Goal: Task Accomplishment & Management: Manage account settings

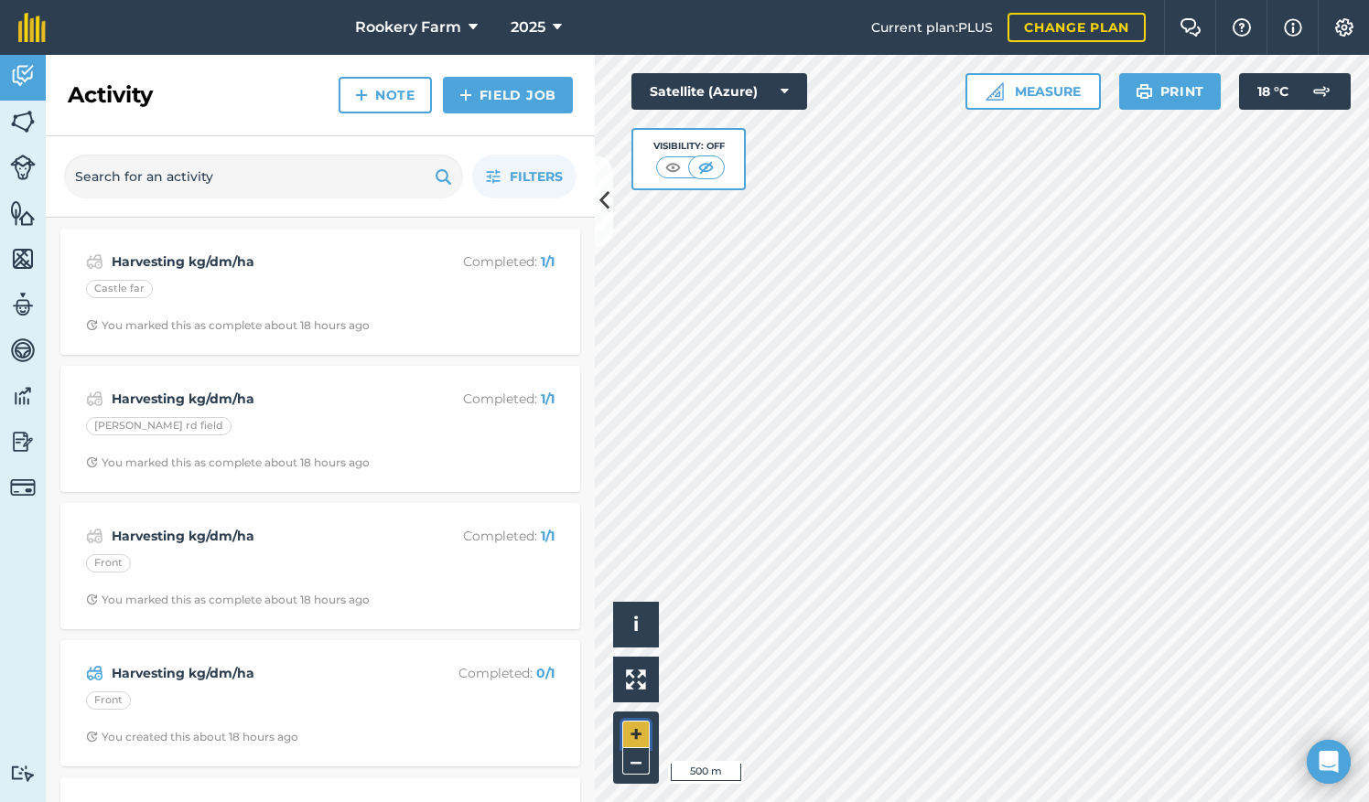
click at [644, 728] on button "+" at bounding box center [635, 734] width 27 height 27
click at [26, 121] on img at bounding box center [23, 121] width 26 height 27
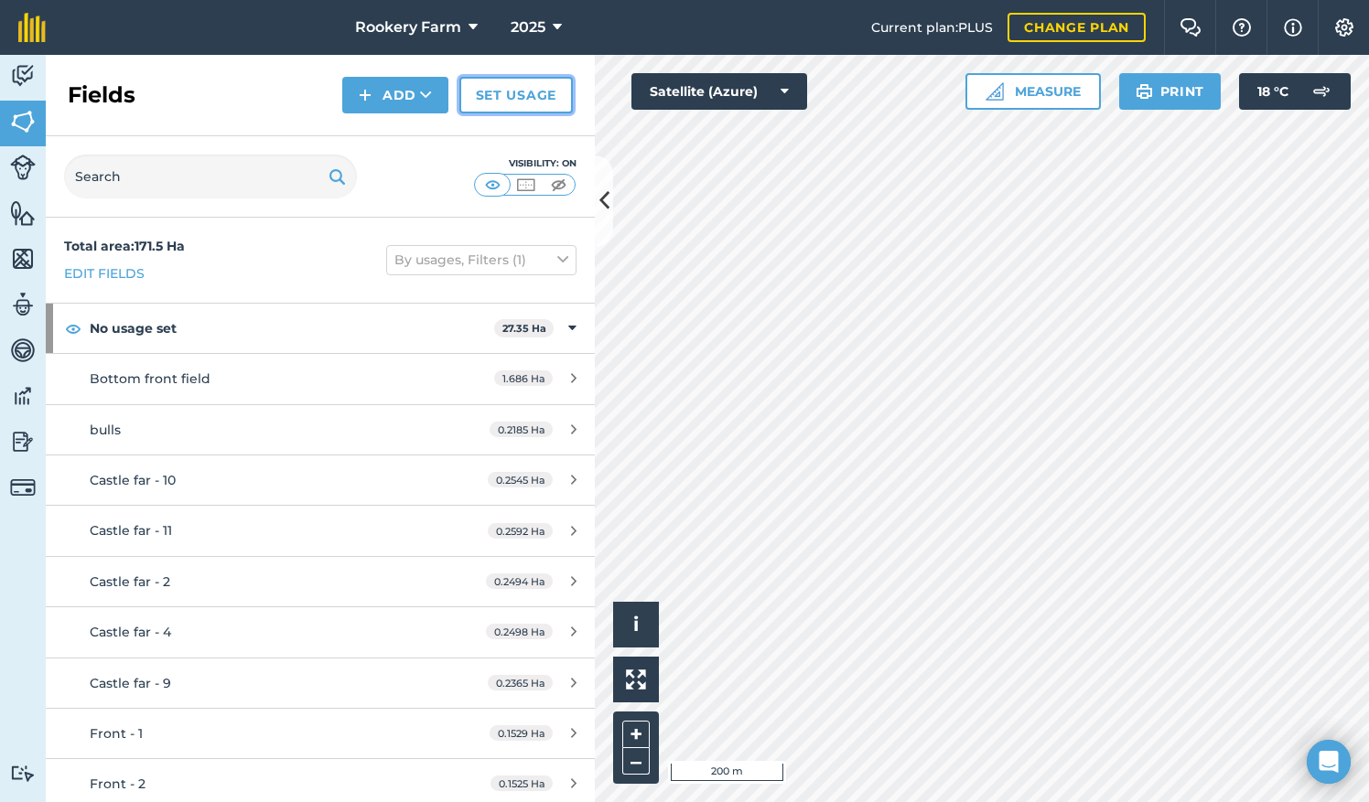
click at [508, 97] on link "Set usage" at bounding box center [515, 95] width 113 height 37
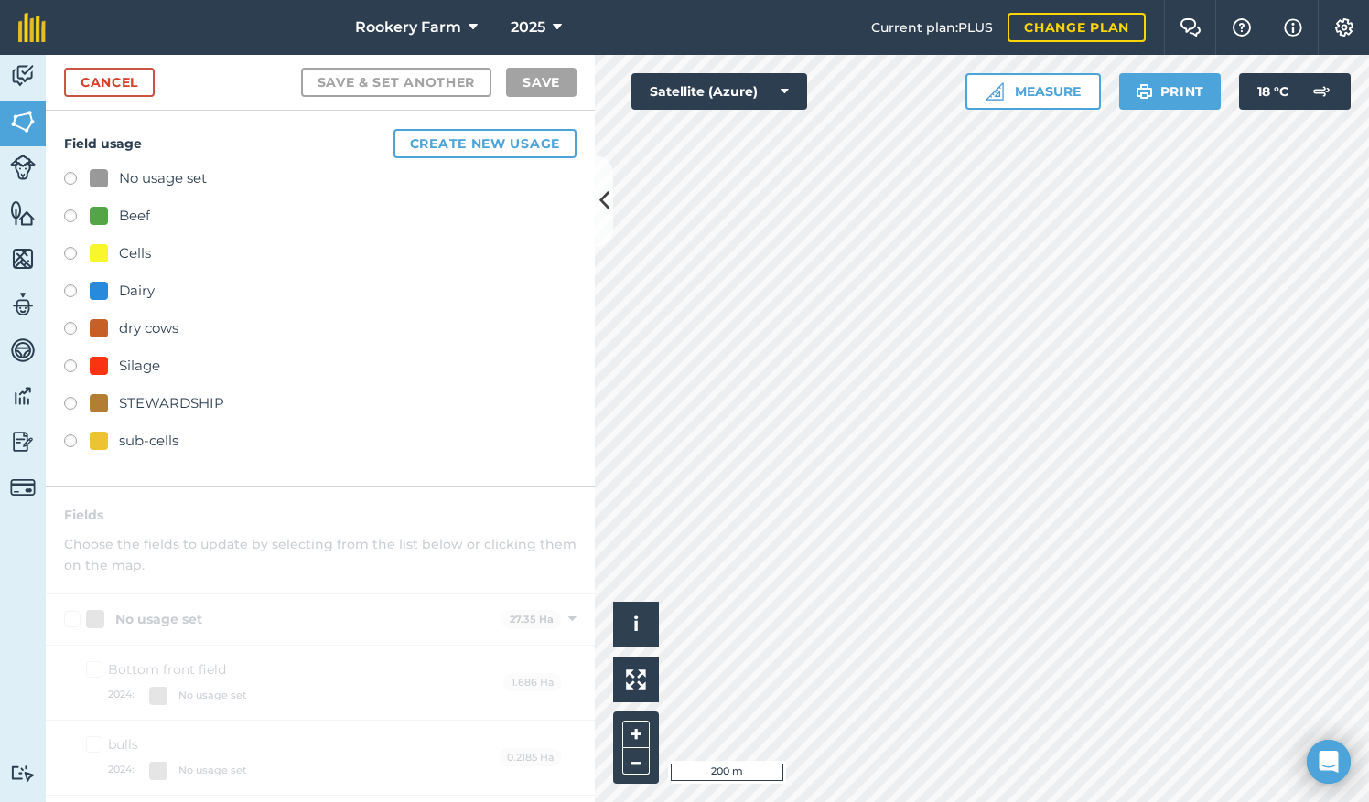
click at [71, 287] on label at bounding box center [77, 294] width 26 height 18
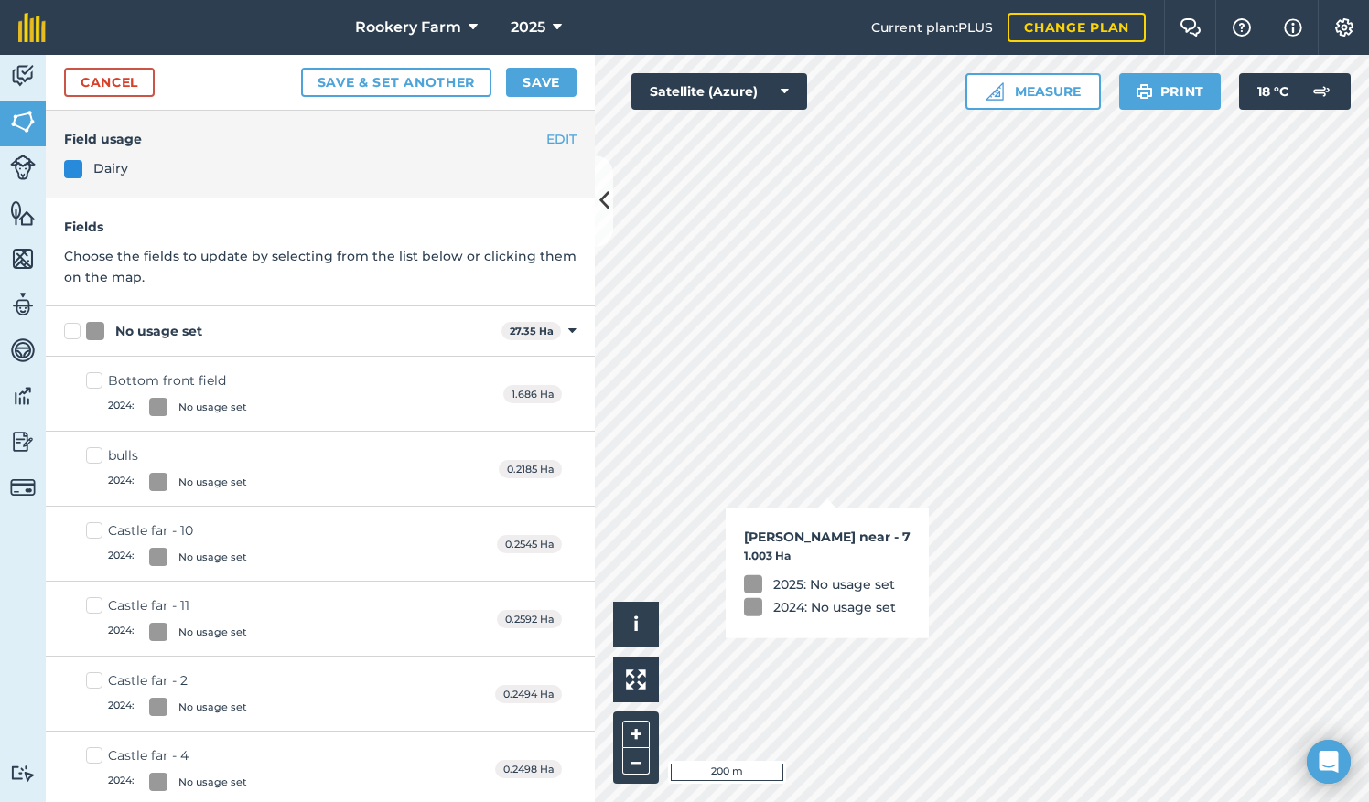
checkbox input "true"
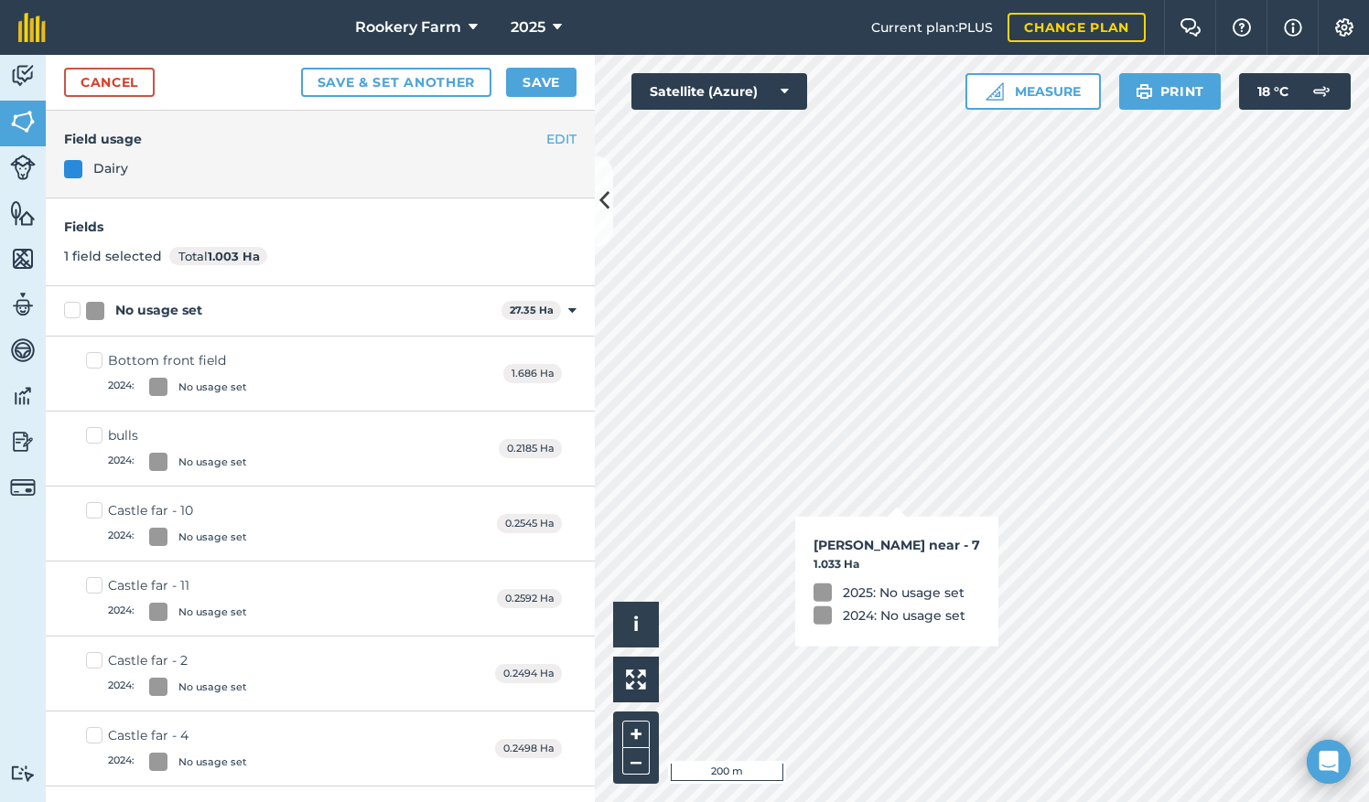
checkbox input "true"
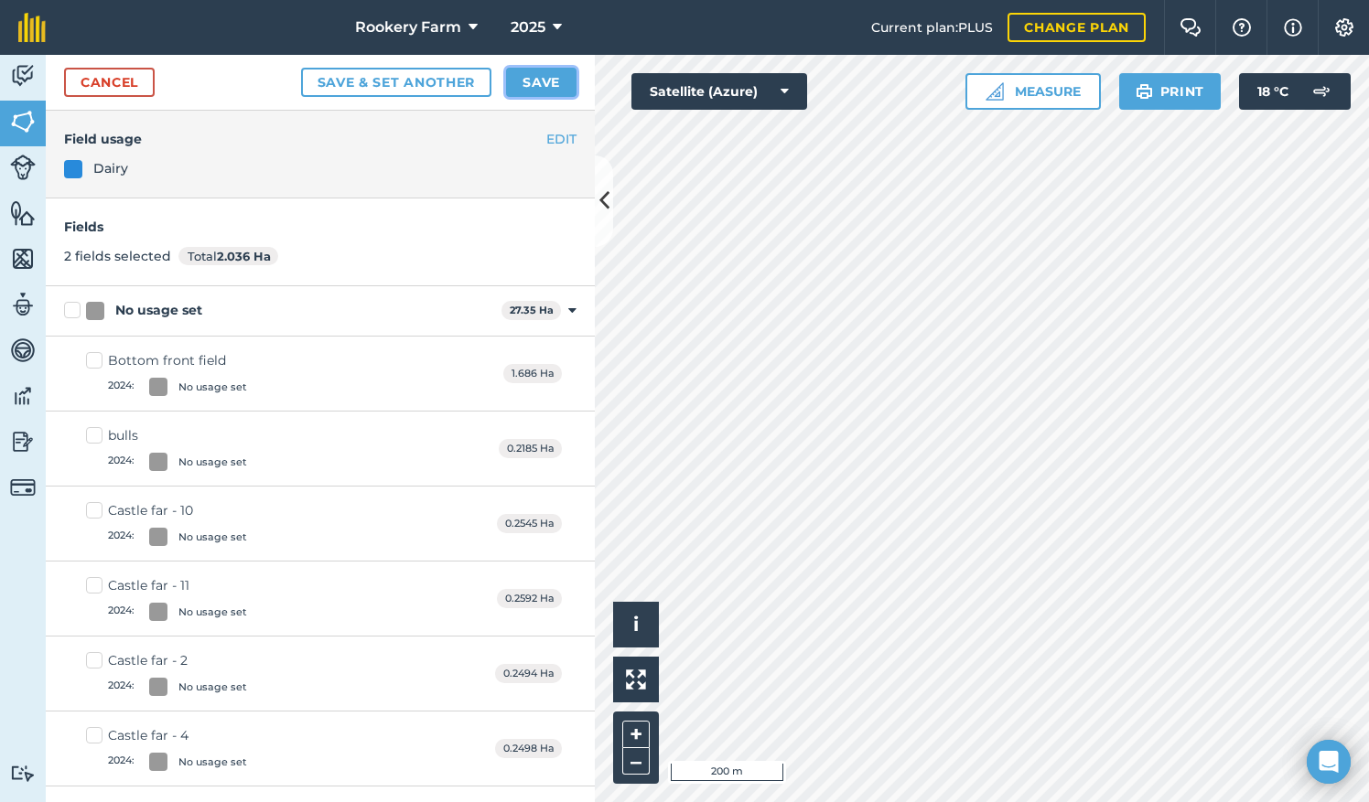
click at [542, 75] on button "Save" at bounding box center [541, 82] width 70 height 29
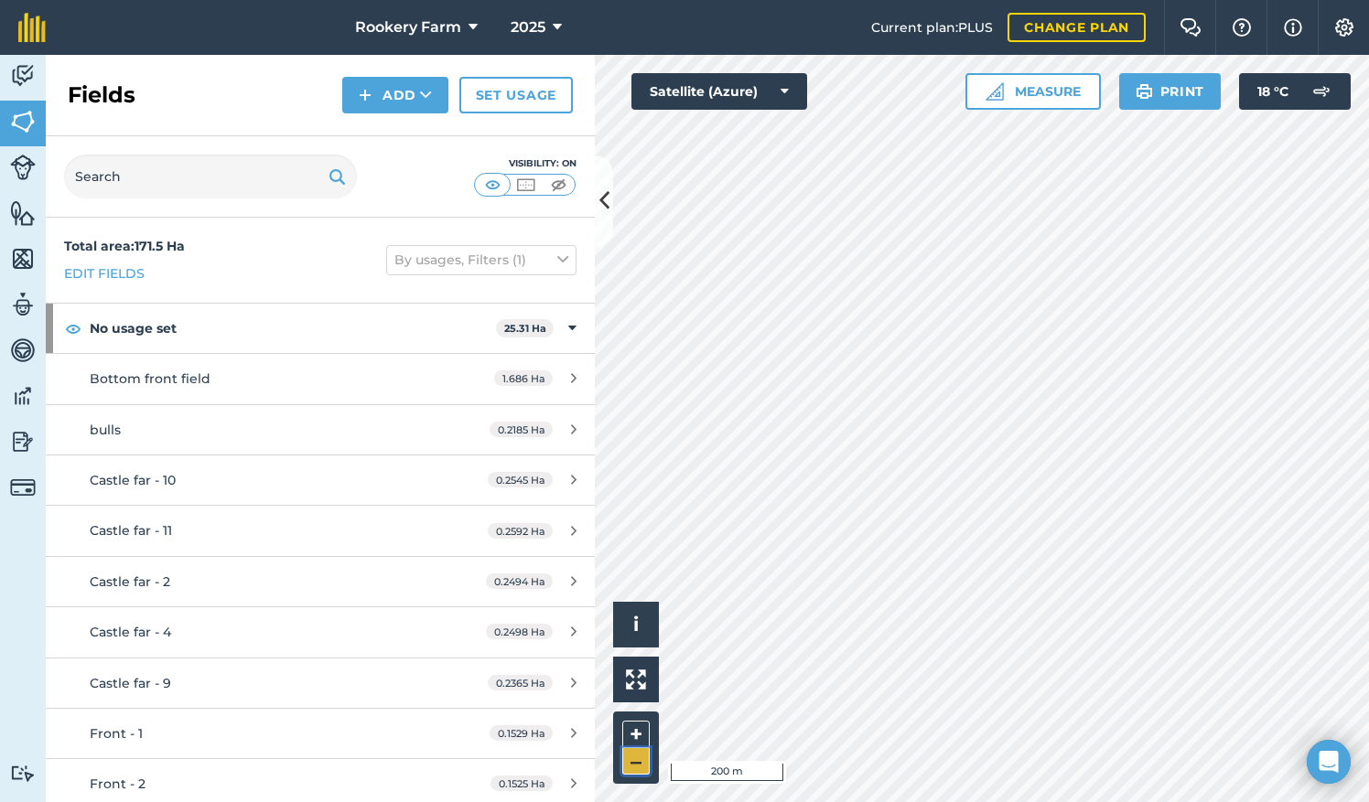
click at [635, 770] on button "–" at bounding box center [635, 761] width 27 height 27
click at [640, 724] on button "+" at bounding box center [635, 734] width 27 height 27
click at [641, 725] on button "+" at bounding box center [635, 734] width 27 height 27
click at [629, 730] on button "+" at bounding box center [635, 734] width 27 height 27
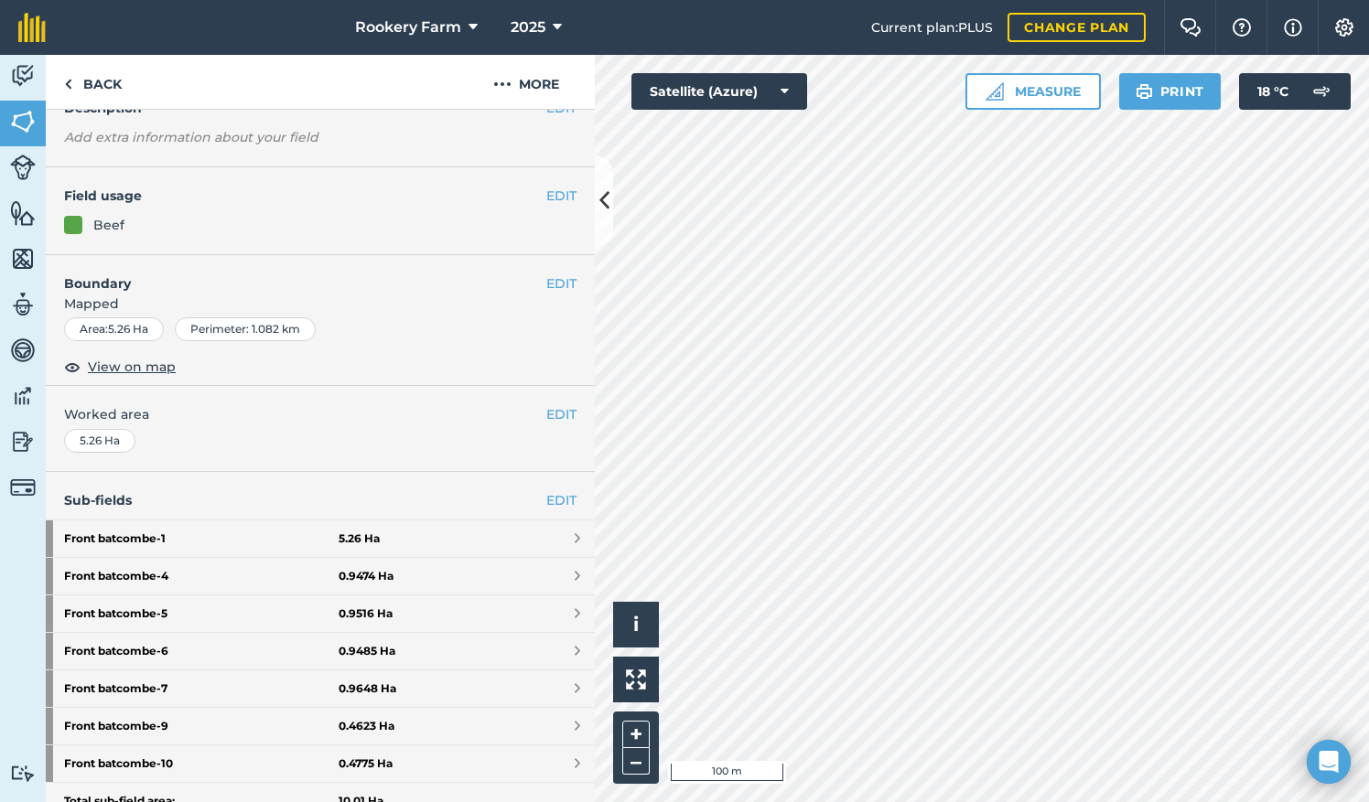
scroll to position [104, 0]
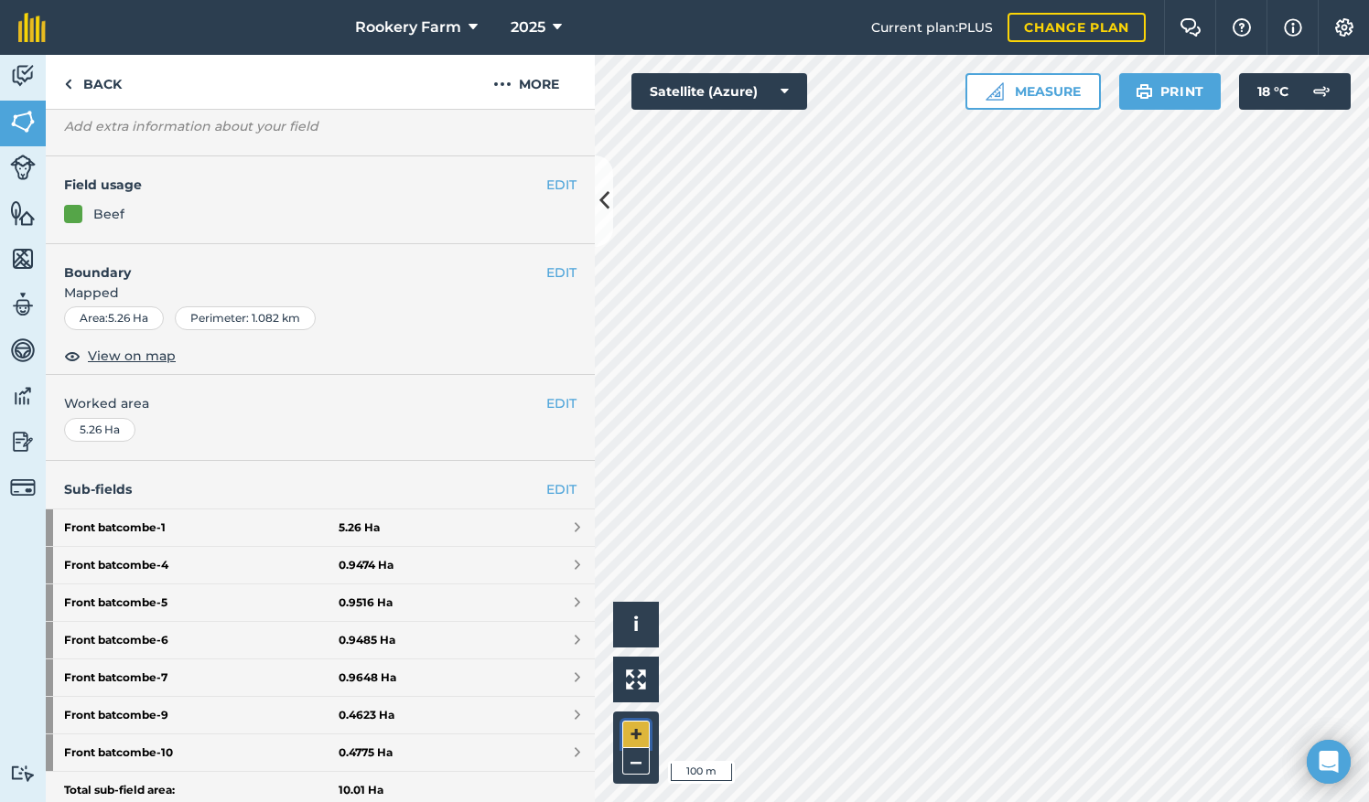
click at [630, 729] on button "+" at bounding box center [635, 734] width 27 height 27
click at [546, 482] on link "EDIT" at bounding box center [561, 489] width 30 height 20
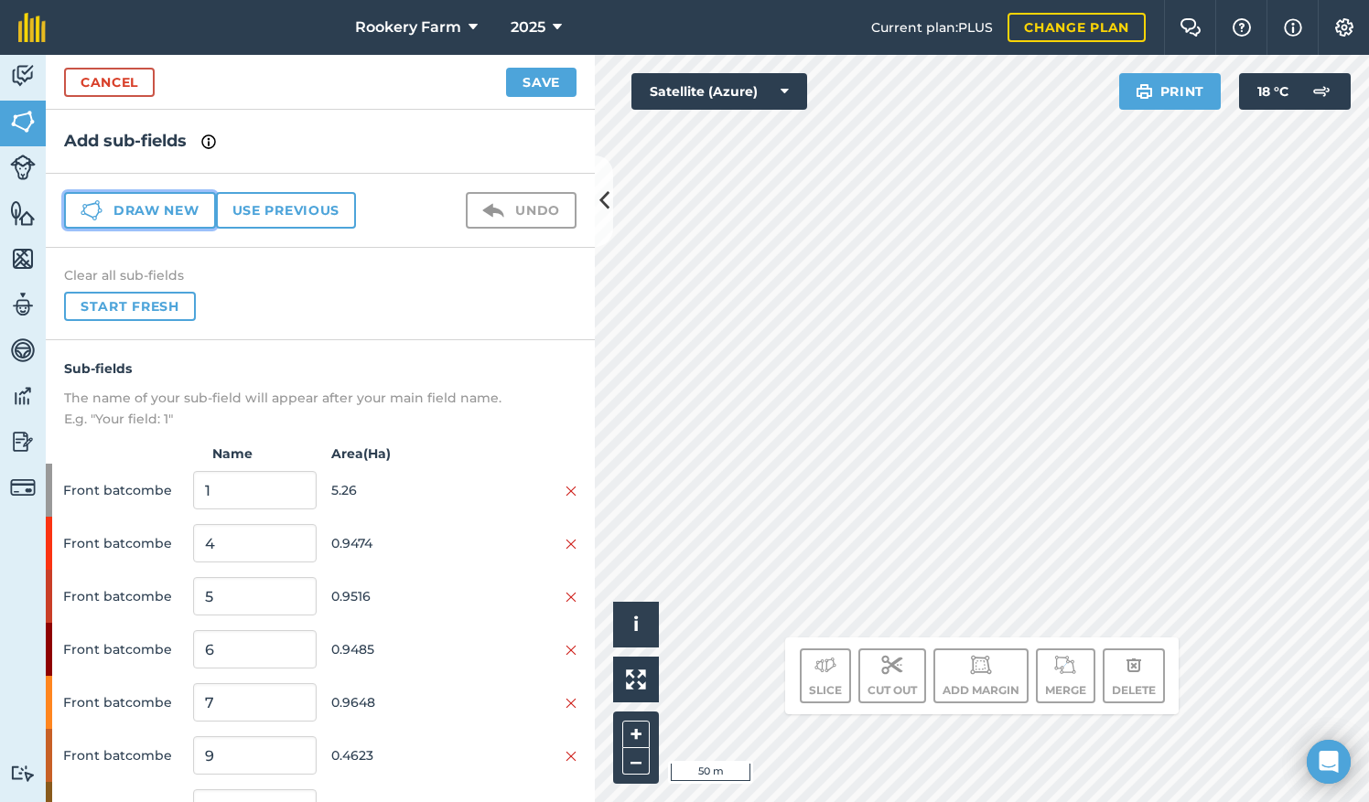
drag, startPoint x: 176, startPoint y: 208, endPoint x: 354, endPoint y: 243, distance: 182.0
click at [176, 209] on button "Draw new" at bounding box center [140, 210] width 152 height 37
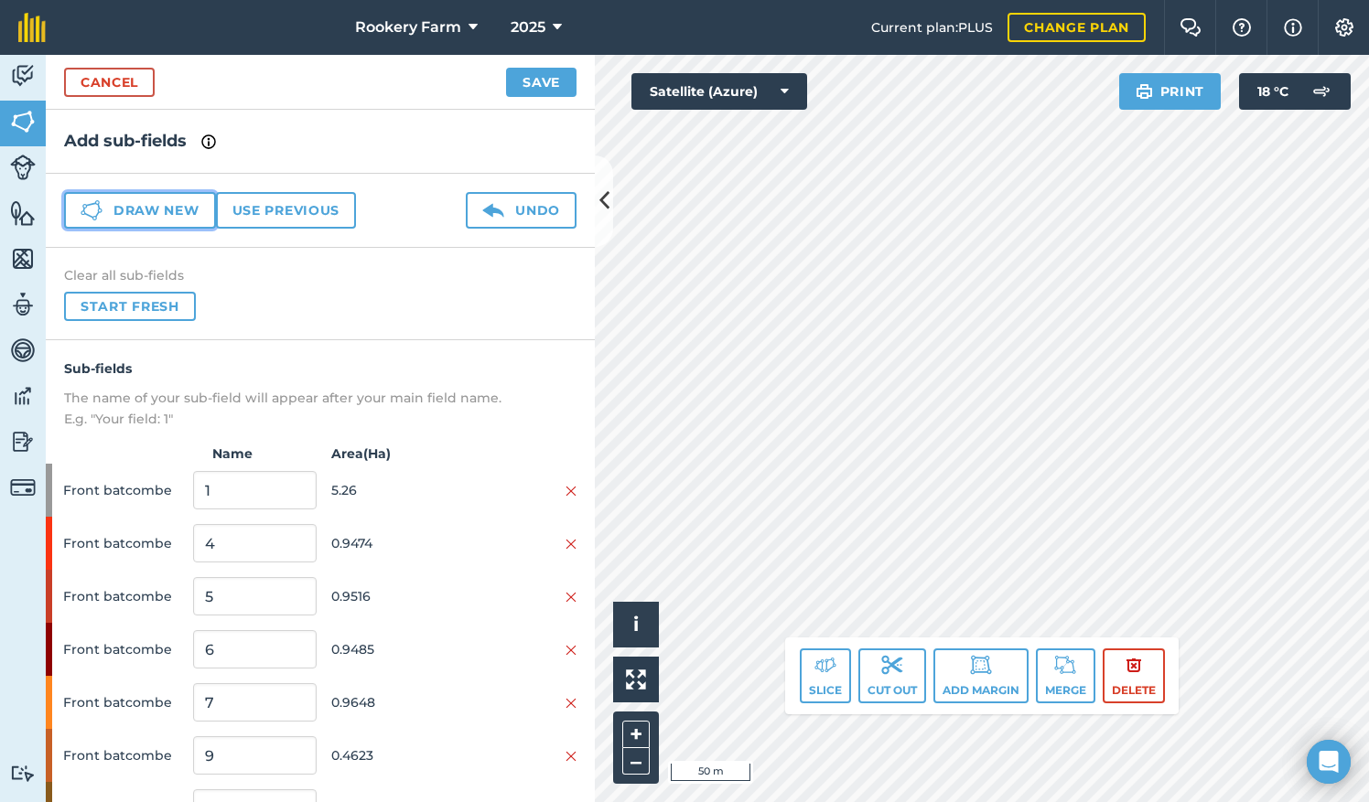
click at [180, 211] on button "Draw new" at bounding box center [140, 210] width 152 height 37
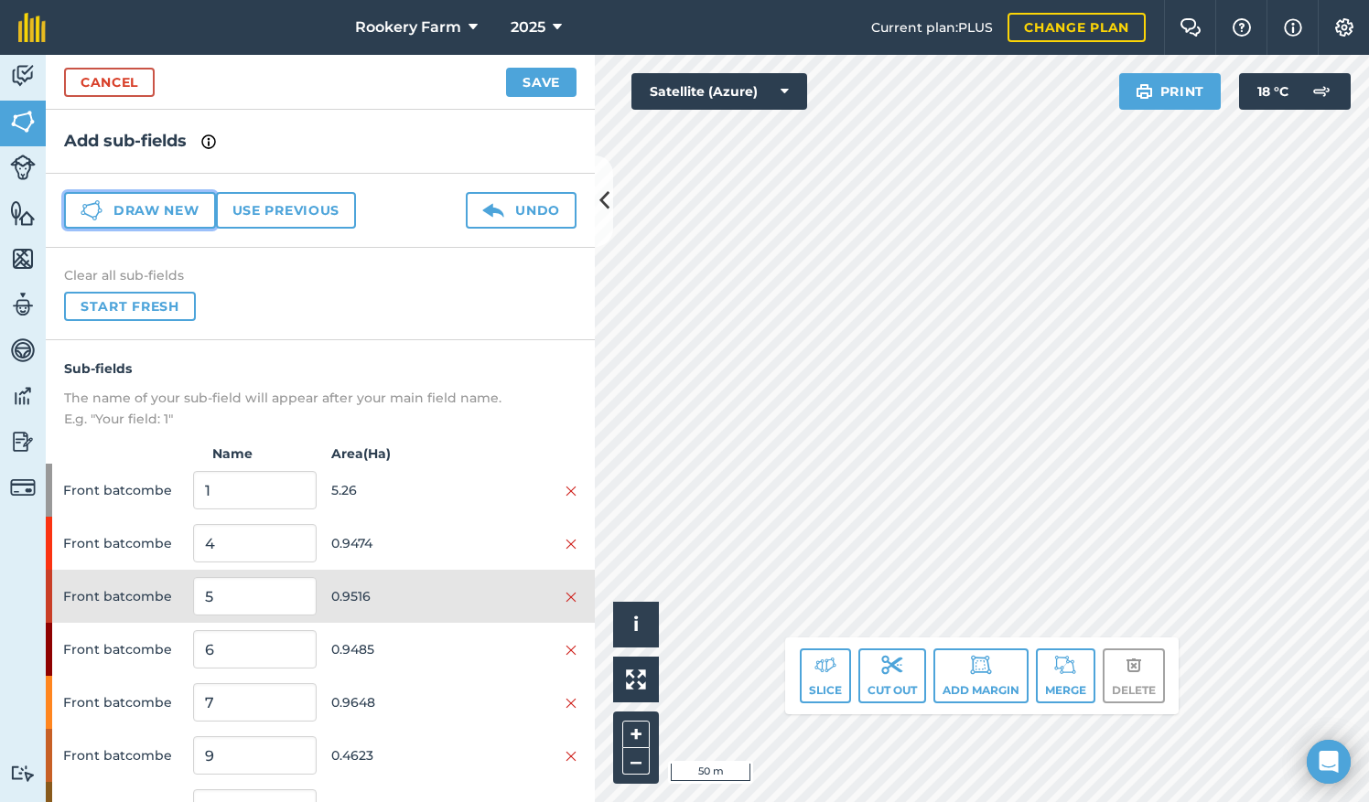
click at [190, 213] on button "Draw new" at bounding box center [140, 210] width 152 height 37
click at [199, 208] on button "Draw new" at bounding box center [140, 210] width 152 height 37
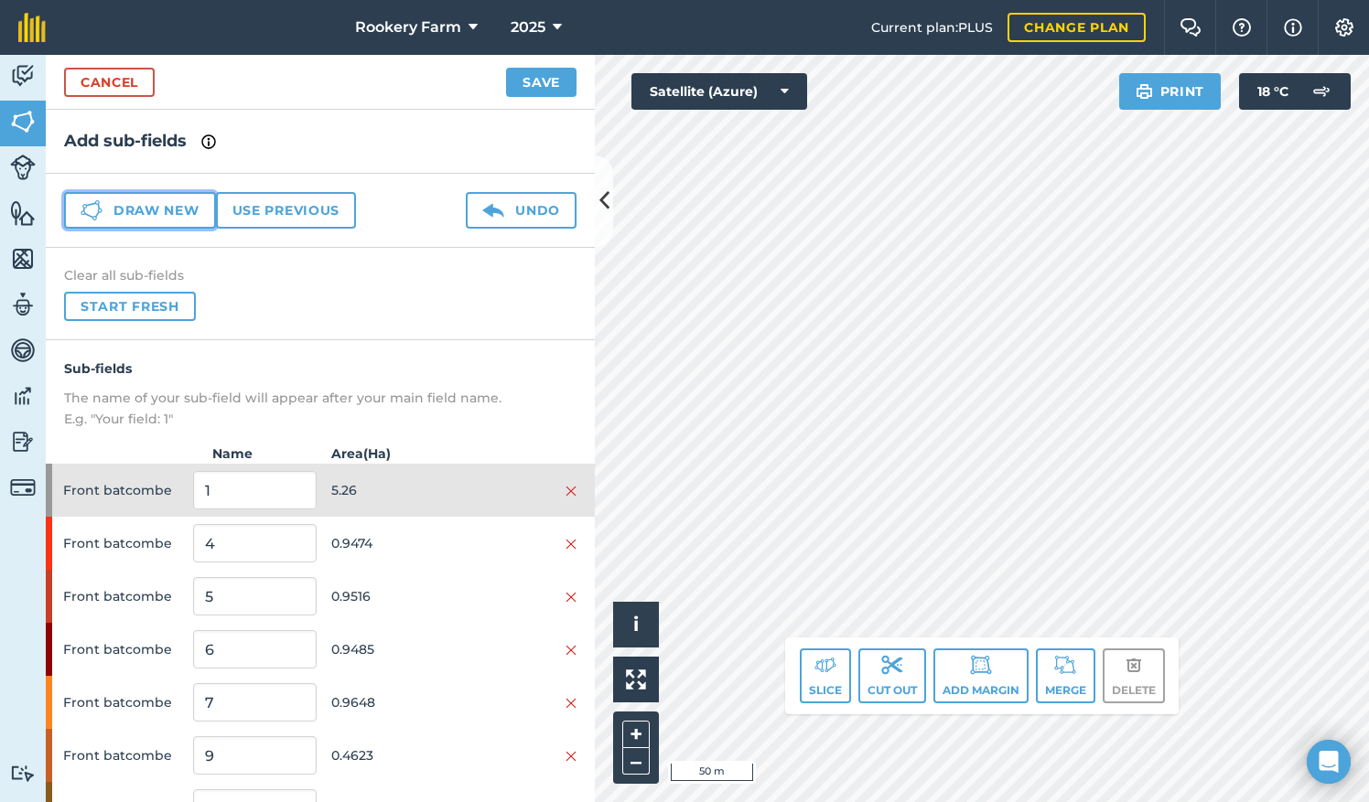
click at [190, 214] on button "Draw new" at bounding box center [140, 210] width 152 height 37
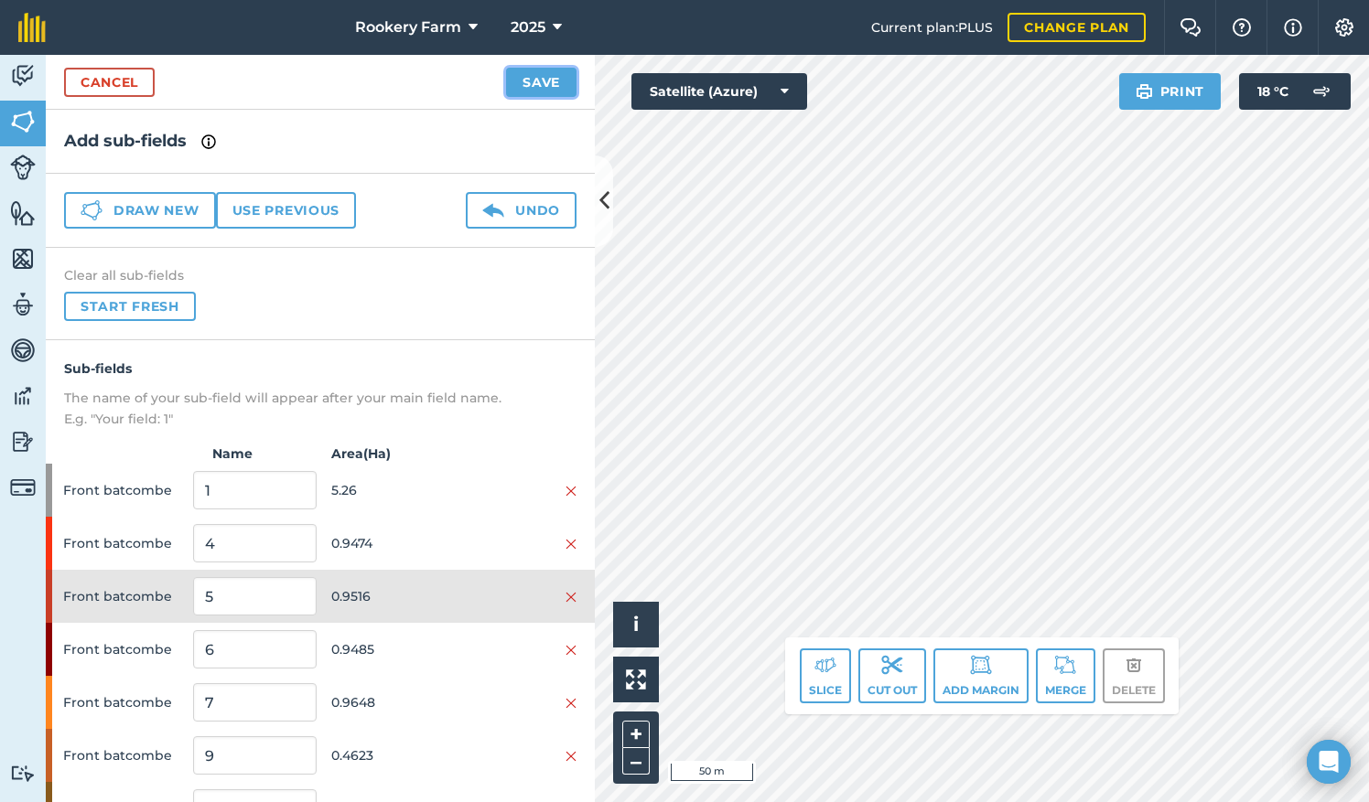
click at [551, 88] on button "Save" at bounding box center [541, 82] width 70 height 29
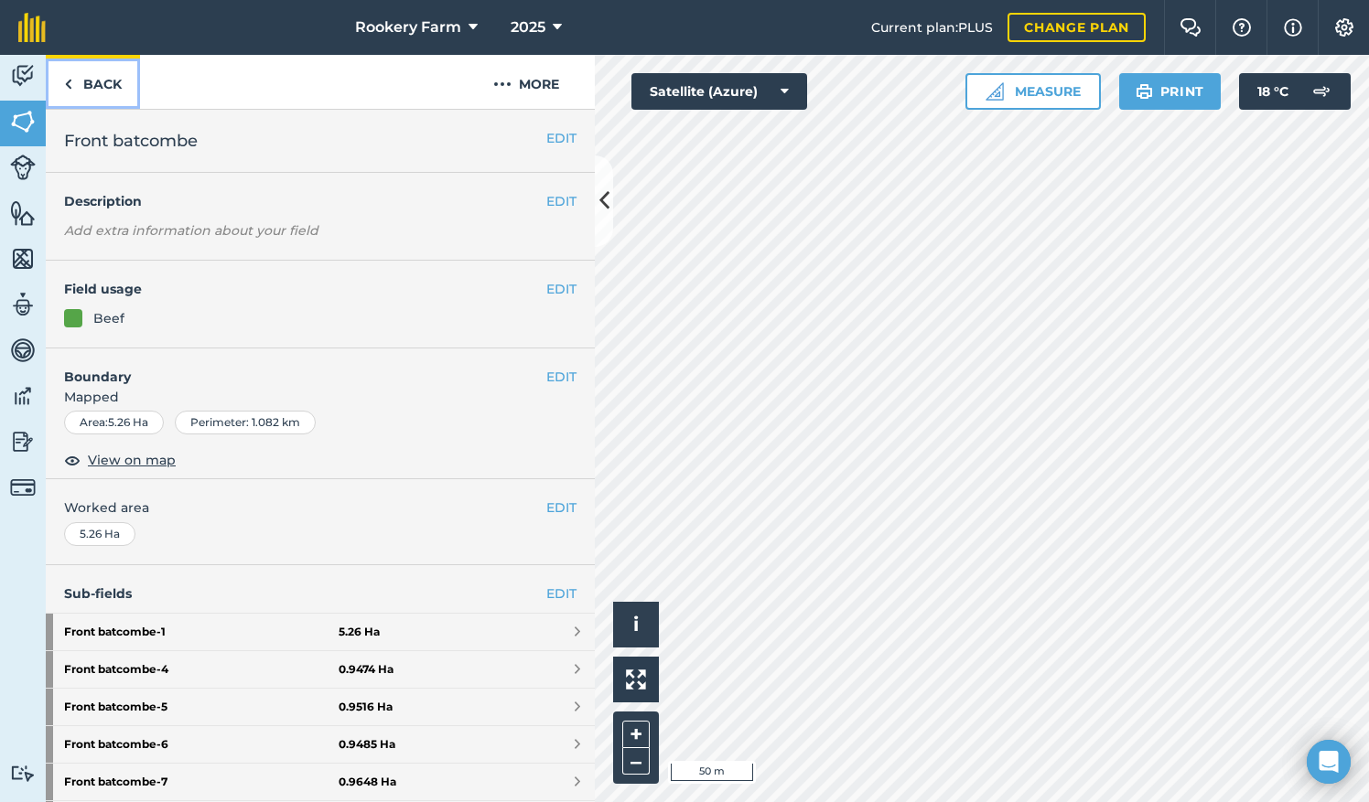
click at [102, 82] on link "Back" at bounding box center [93, 82] width 94 height 54
click at [91, 81] on link "Back" at bounding box center [93, 82] width 94 height 54
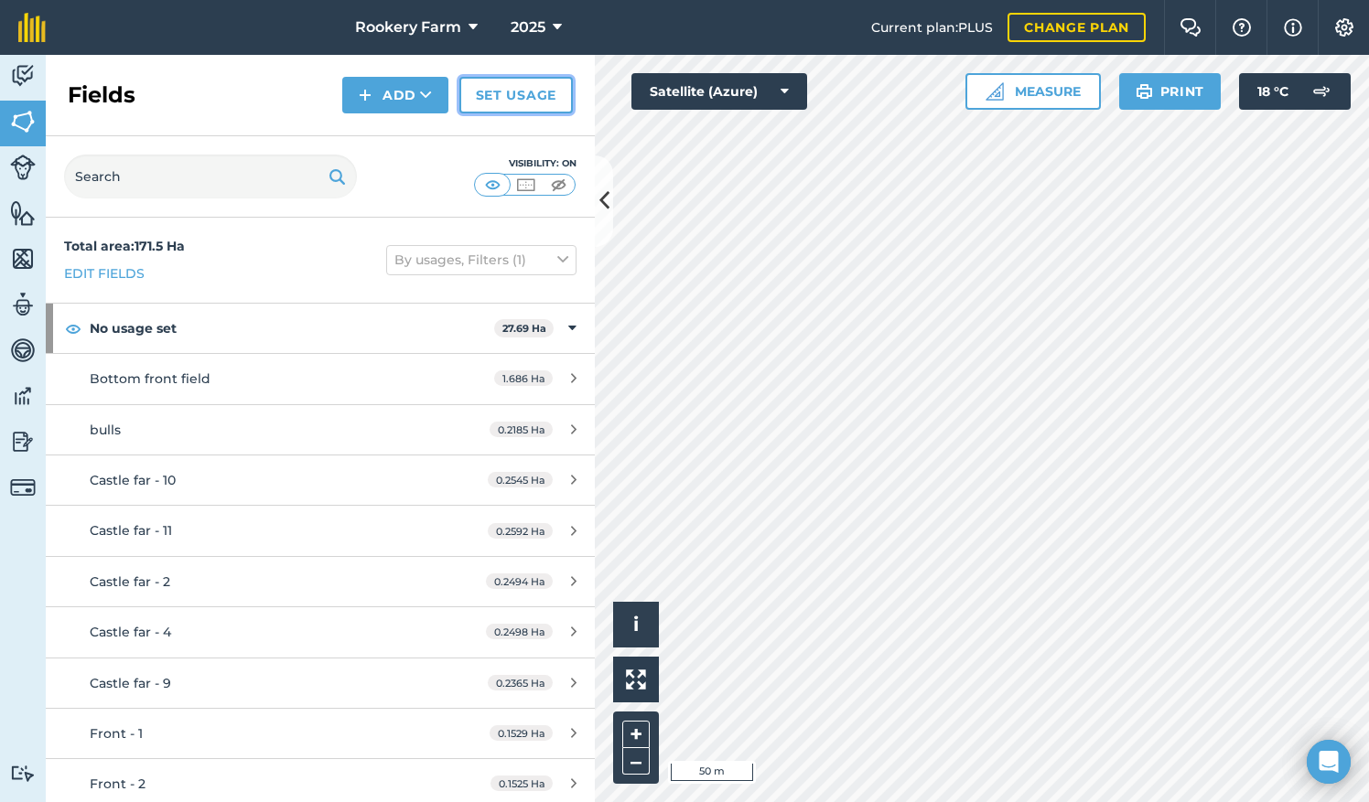
click at [545, 100] on link "Set usage" at bounding box center [515, 95] width 113 height 37
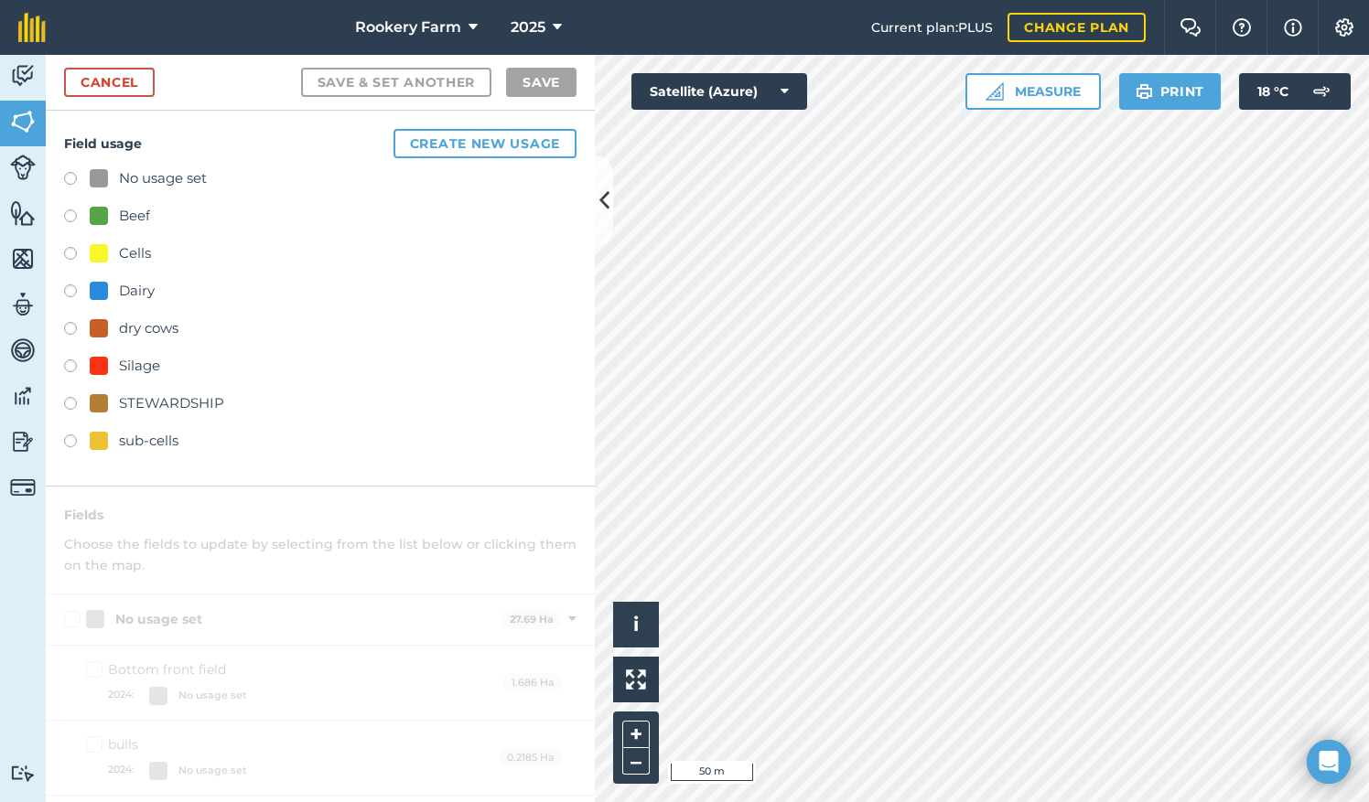
click at [74, 212] on label at bounding box center [77, 219] width 26 height 18
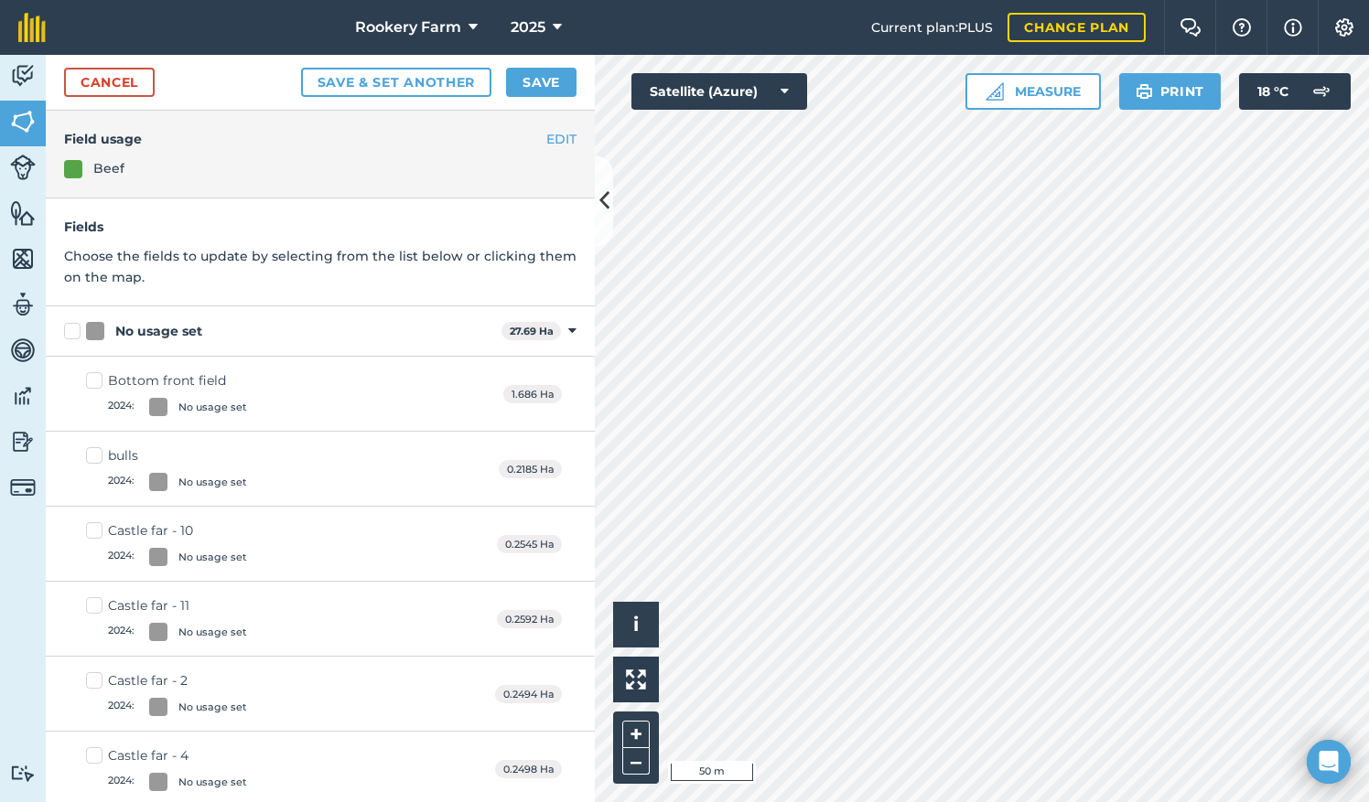
checkbox input "true"
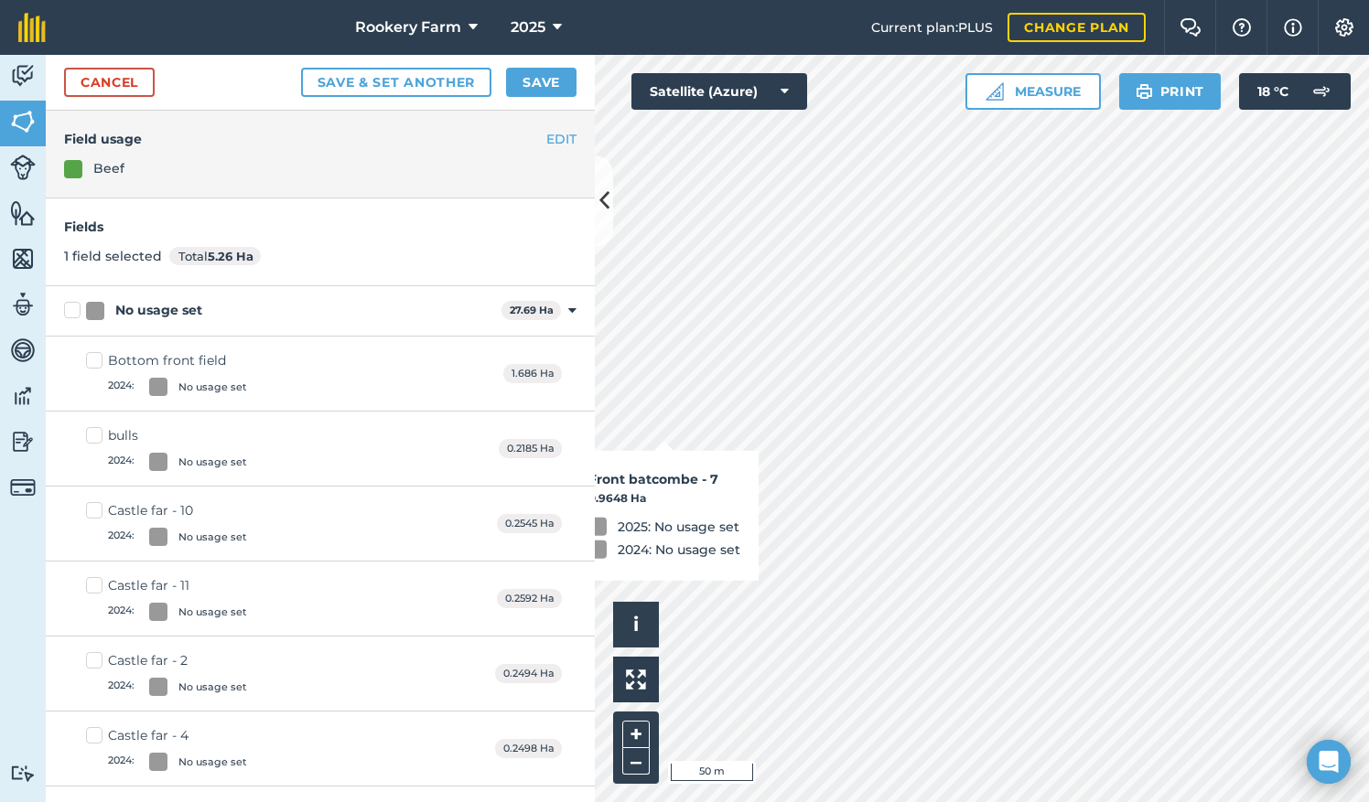
checkbox input "true"
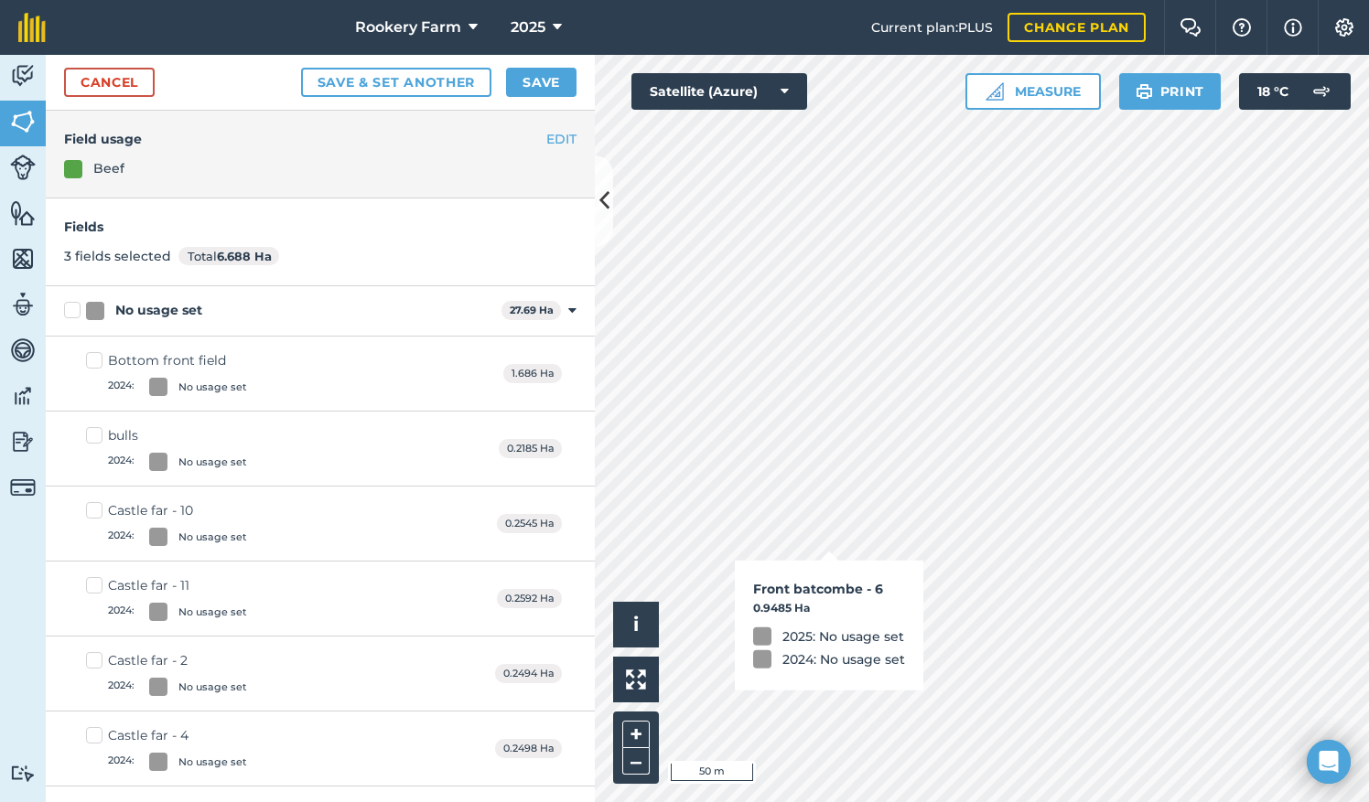
checkbox input "true"
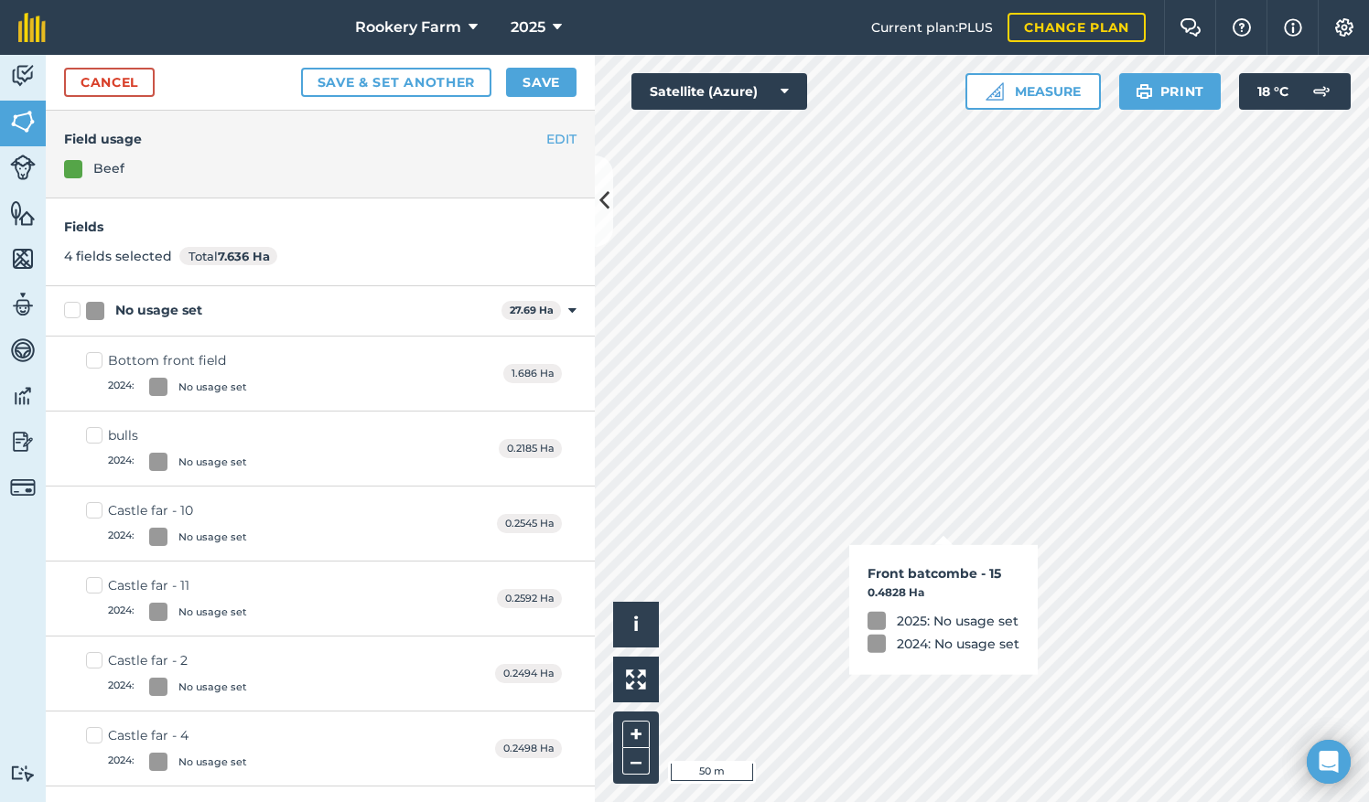
checkbox input "true"
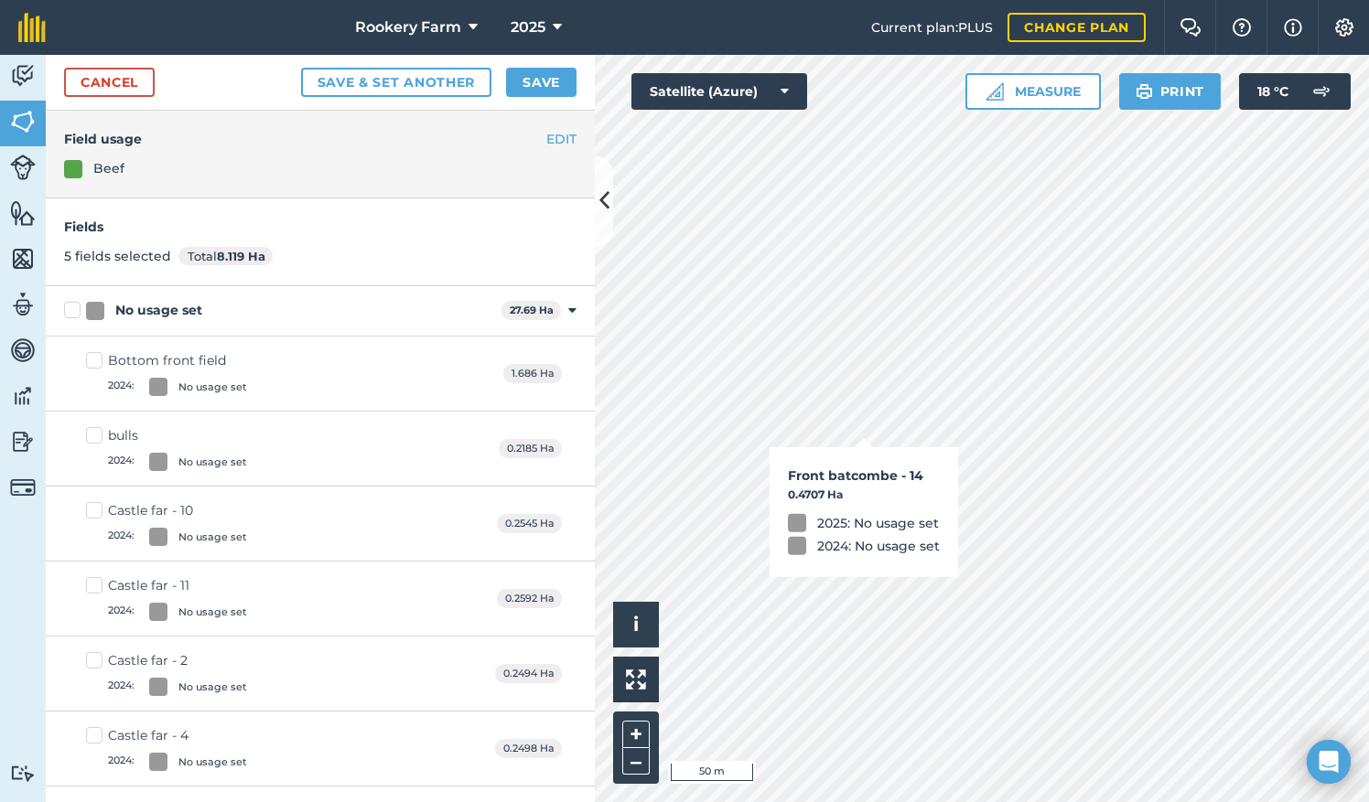
checkbox input "true"
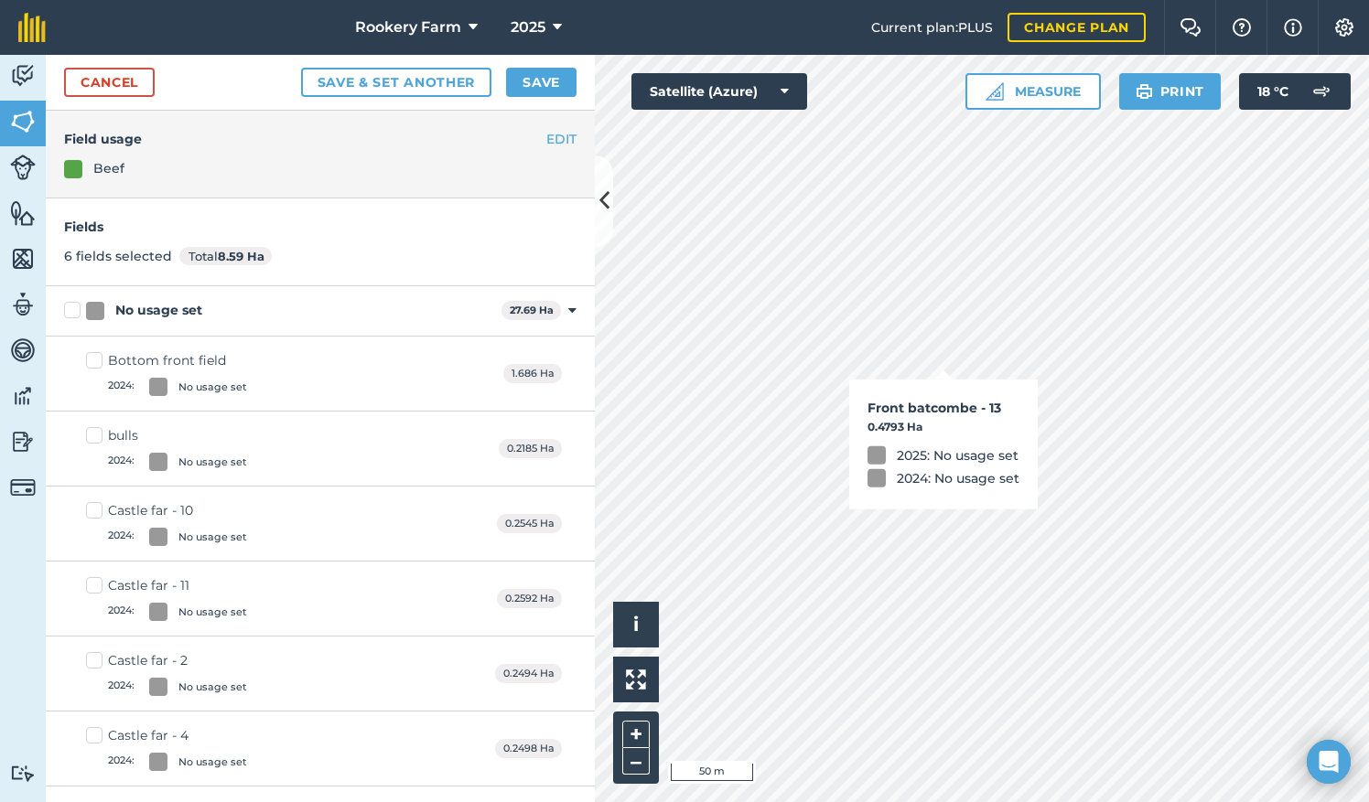
checkbox input "true"
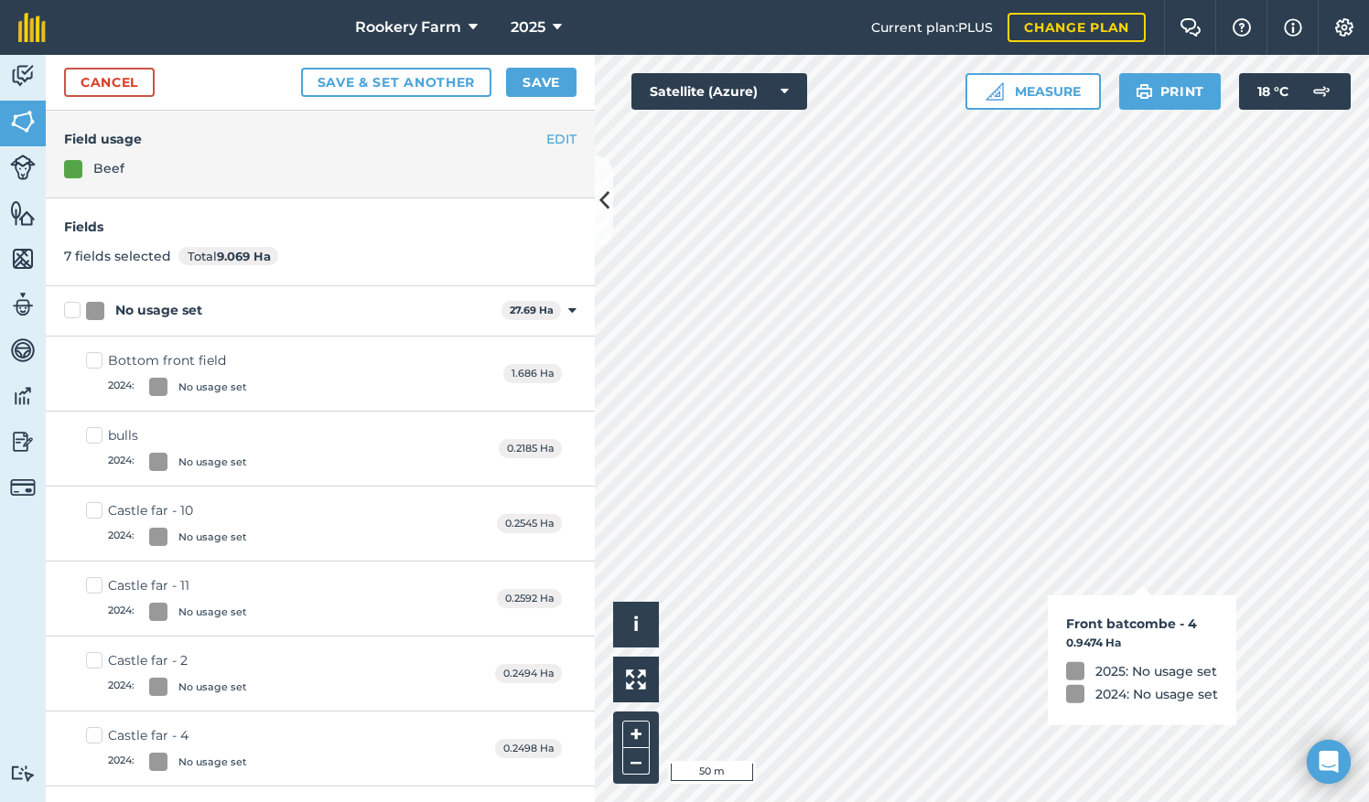
checkbox input "true"
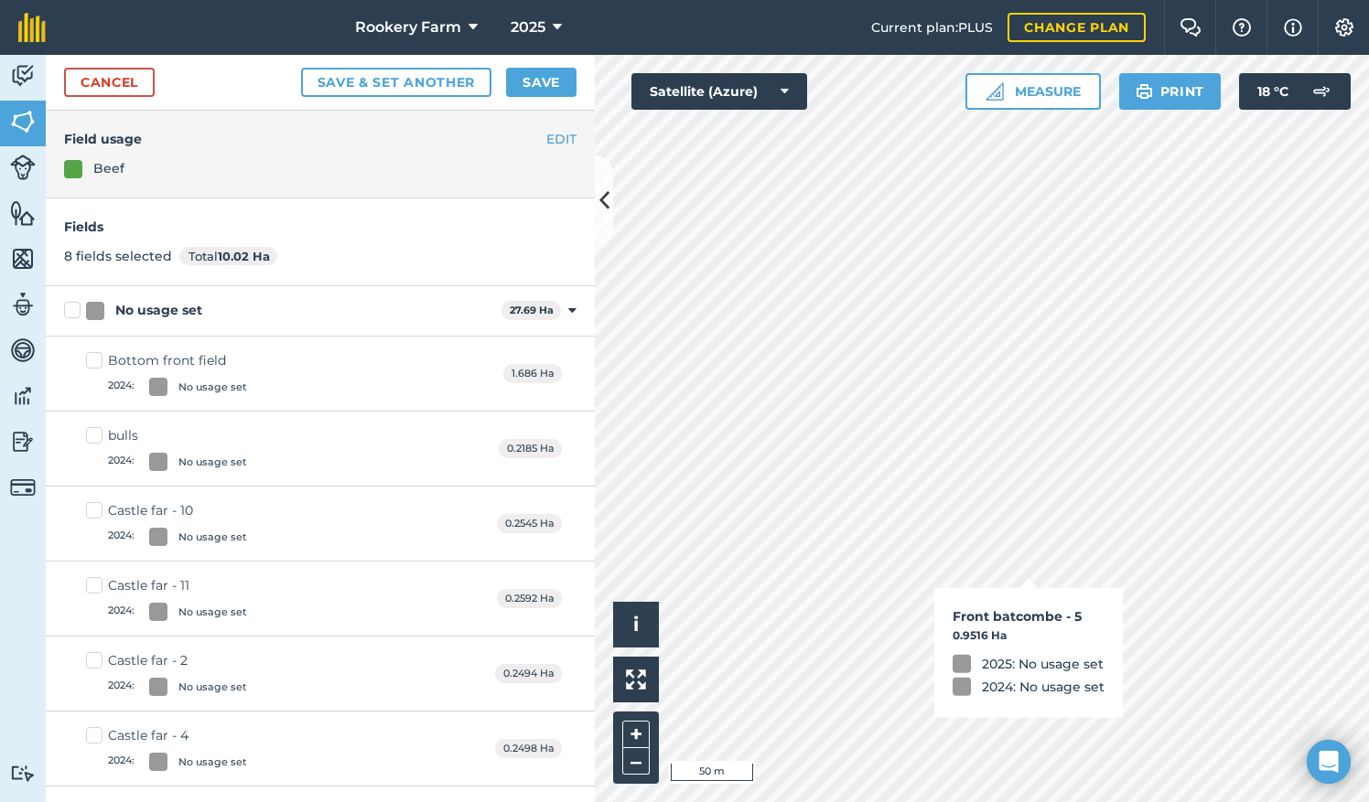
checkbox input "true"
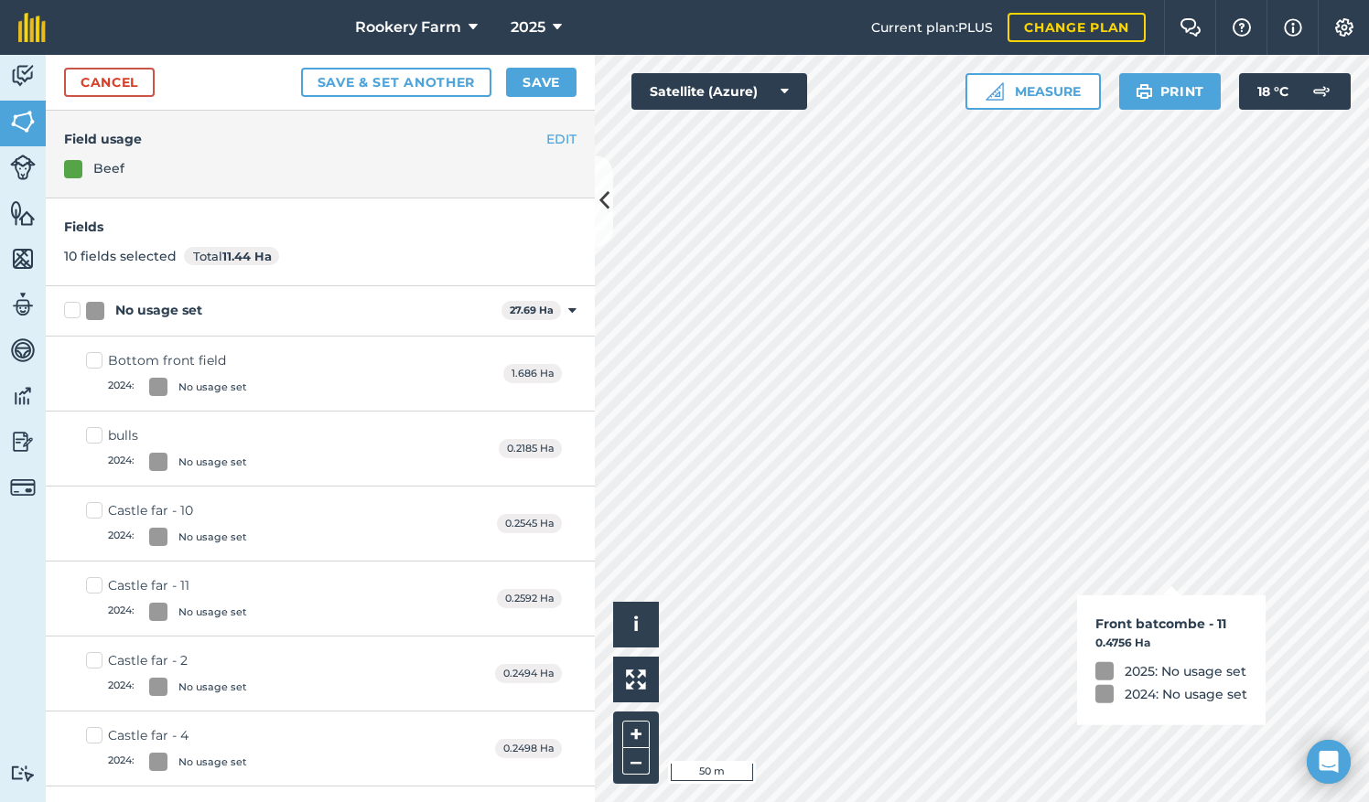
checkbox input "true"
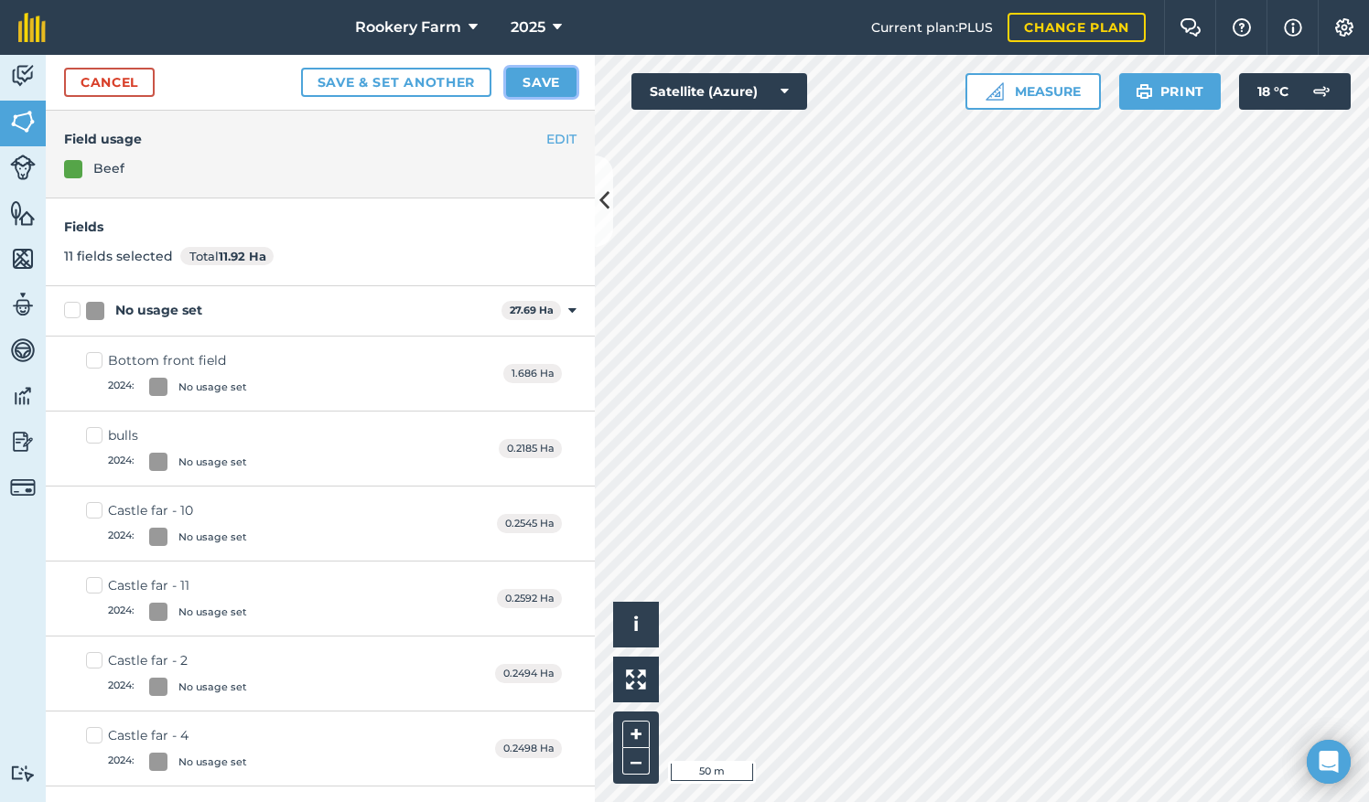
click at [538, 86] on button "Save" at bounding box center [541, 82] width 70 height 29
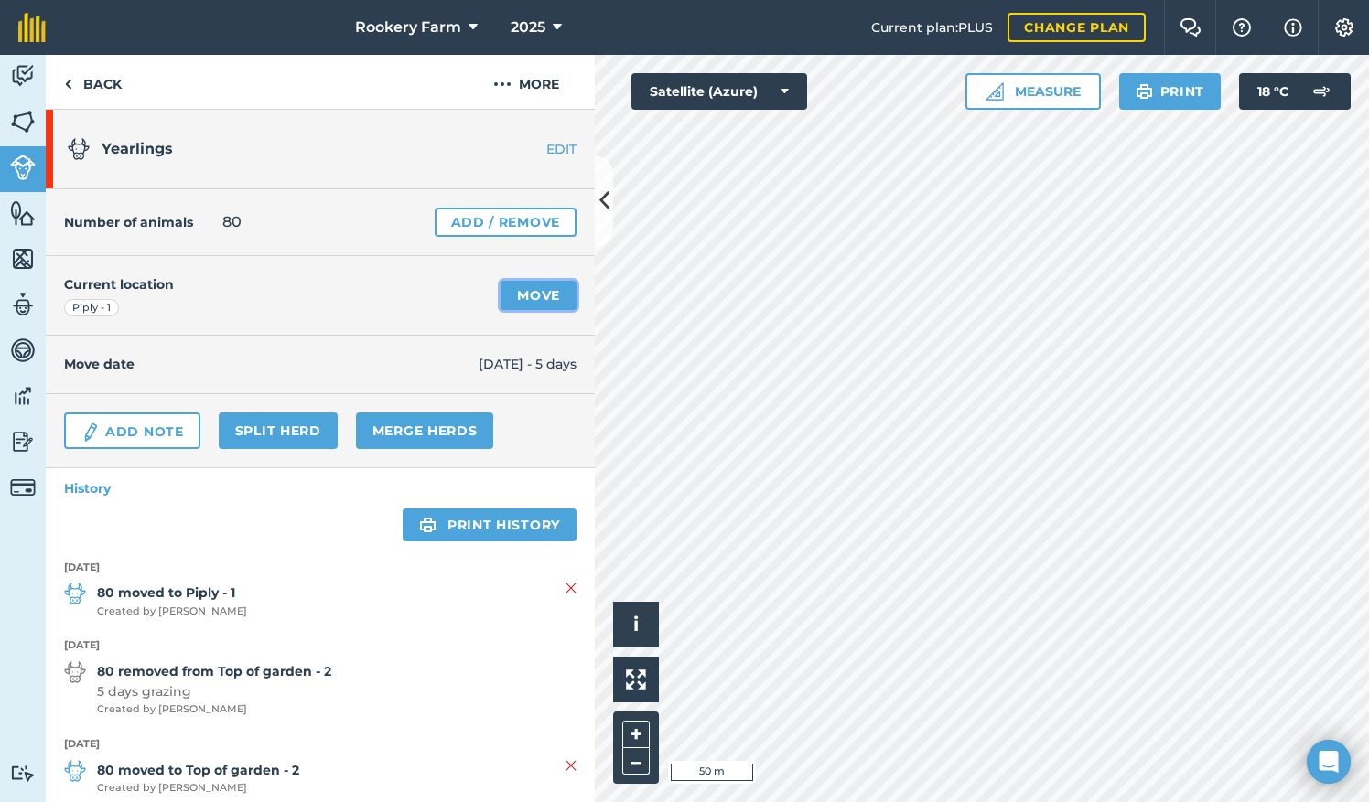
click at [517, 289] on link "Move" at bounding box center [538, 295] width 76 height 29
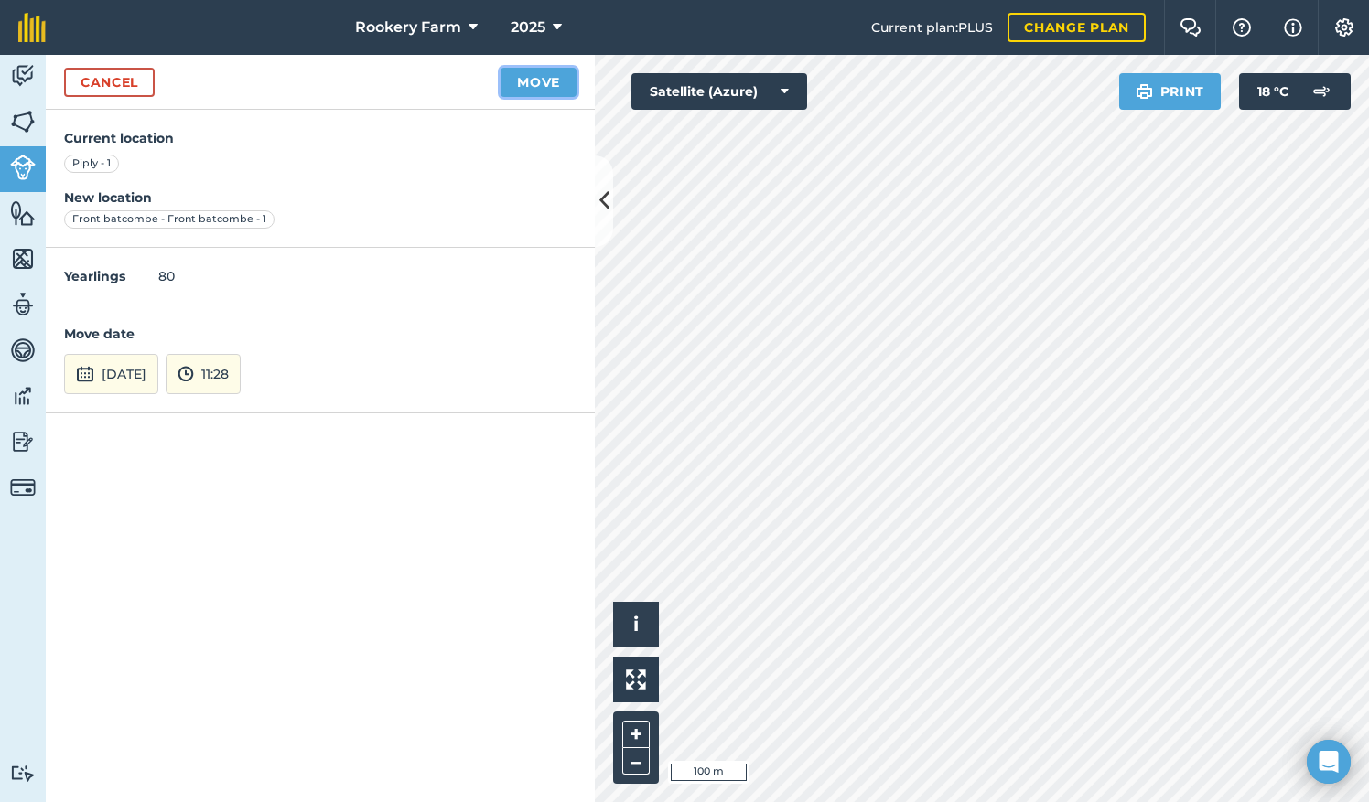
click at [549, 91] on button "Move" at bounding box center [538, 82] width 76 height 29
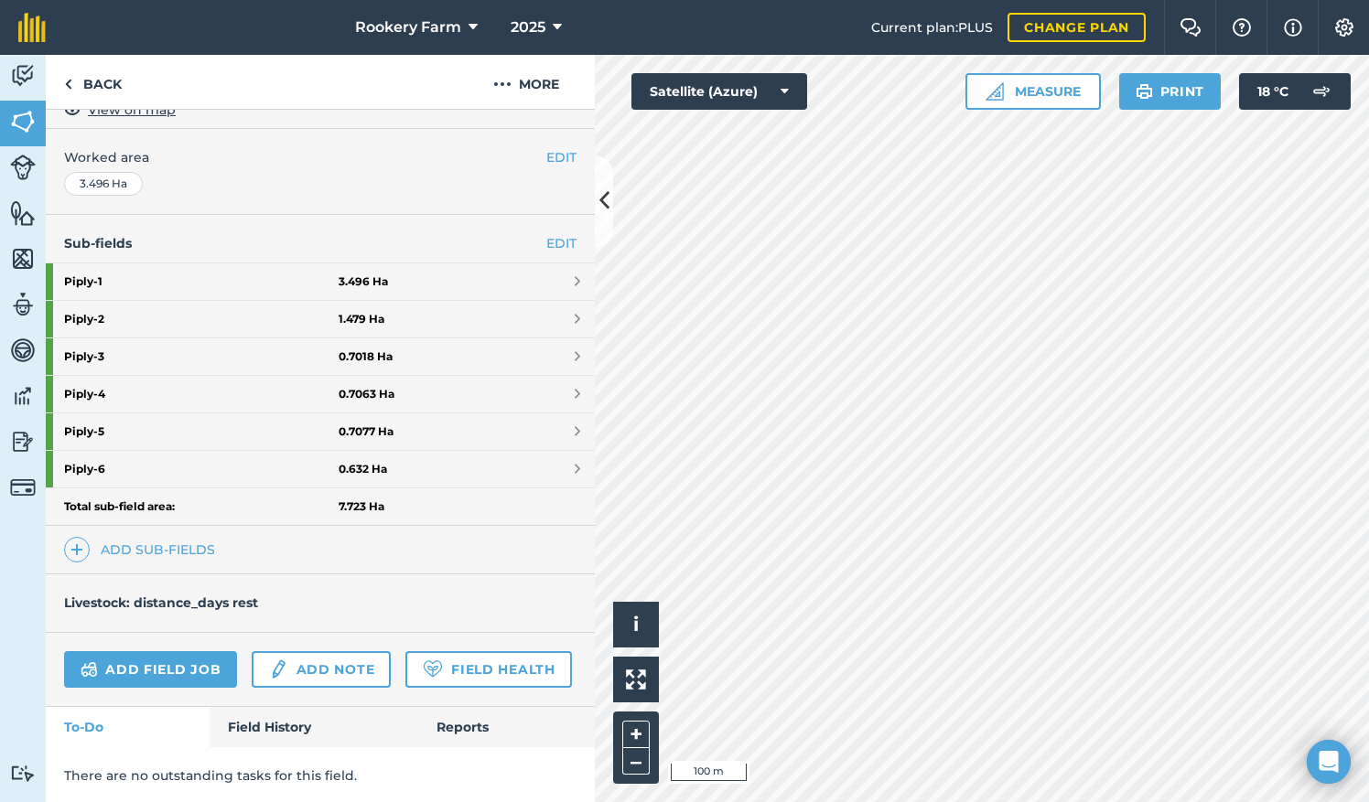
scroll to position [396, 0]
click at [187, 650] on link "Add field job" at bounding box center [150, 668] width 173 height 37
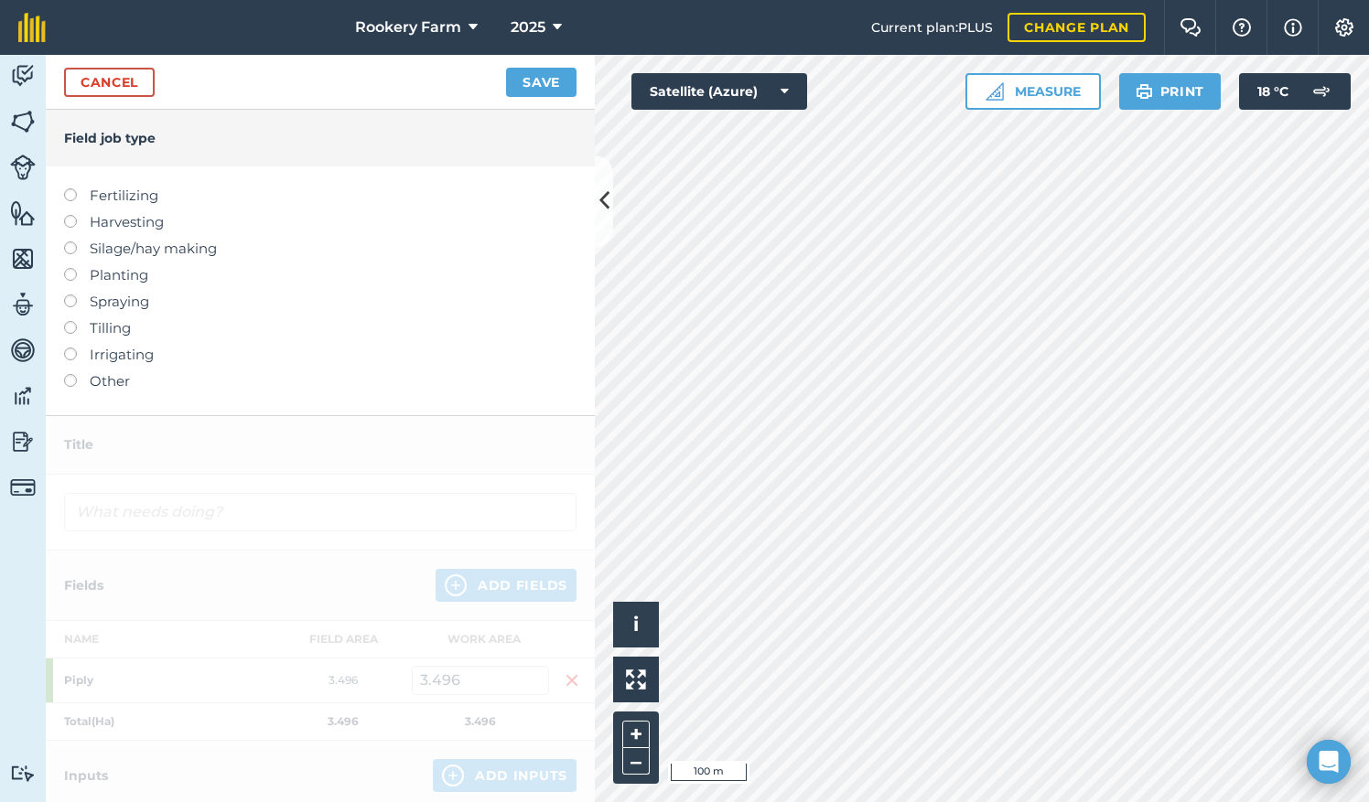
click at [73, 215] on label at bounding box center [77, 215] width 26 height 0
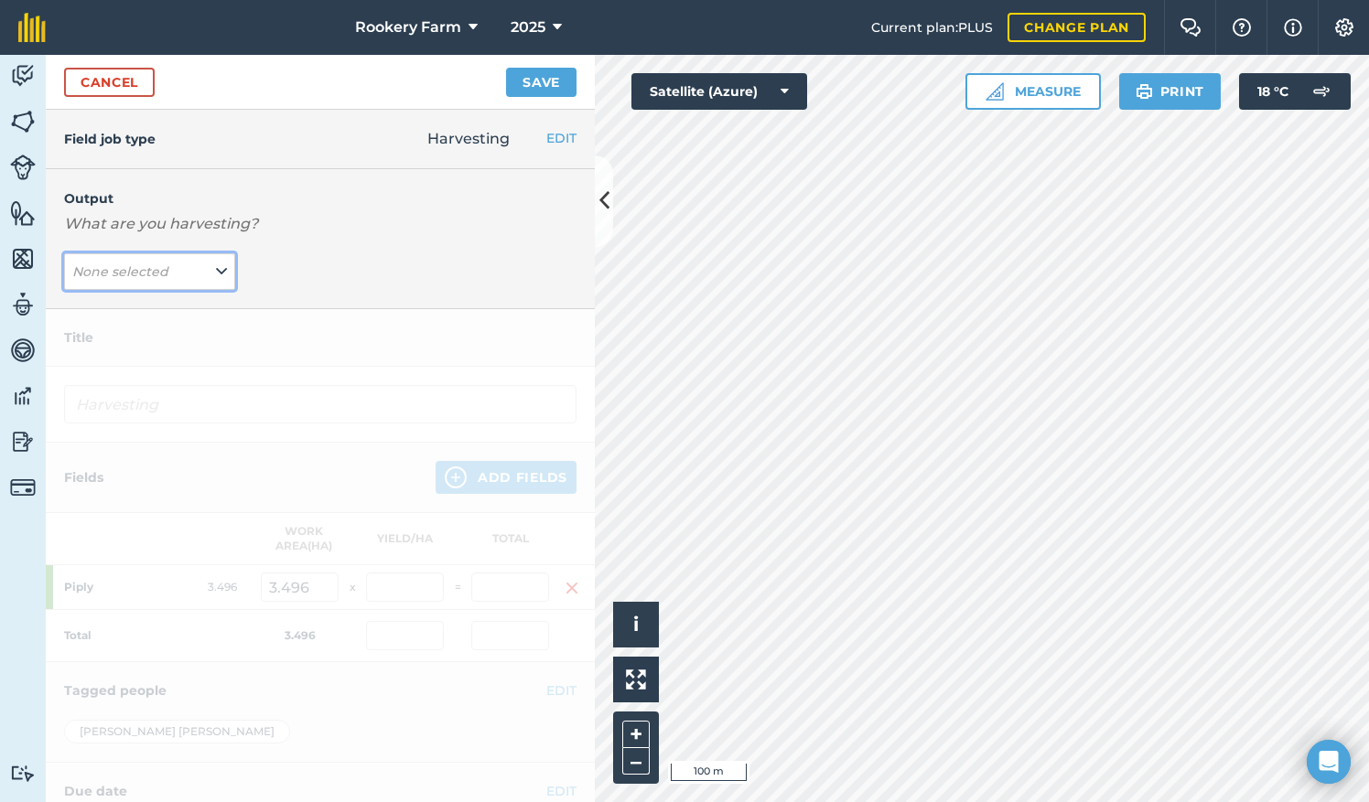
click at [216, 266] on icon at bounding box center [221, 272] width 11 height 20
click at [167, 301] on button "kg/dm/ha ( kg )" at bounding box center [149, 308] width 171 height 35
type input "Harvesting kg/dm/ha"
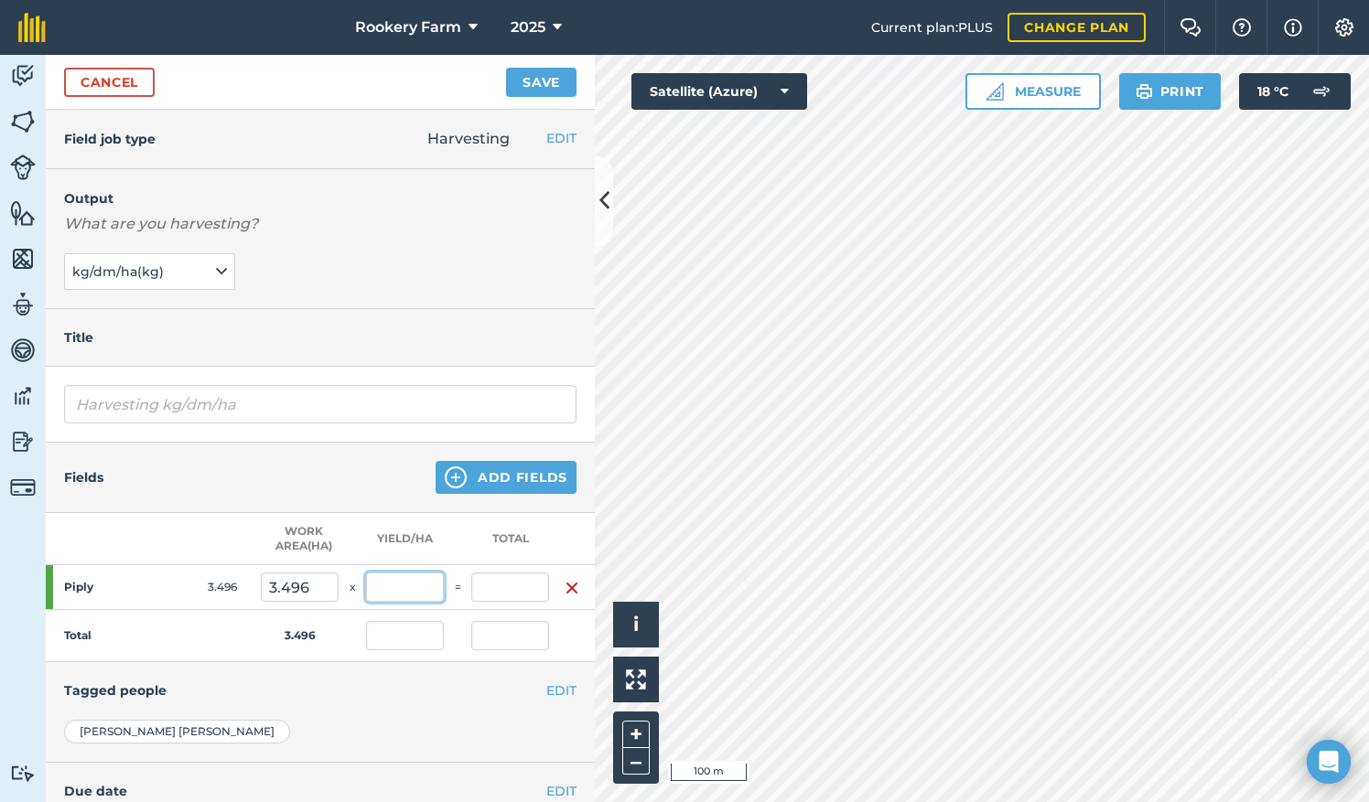
click at [429, 587] on input "text" at bounding box center [405, 587] width 78 height 29
type input "1,124"
type input "3,929.504"
type input "1,124"
type input "3,929.504"
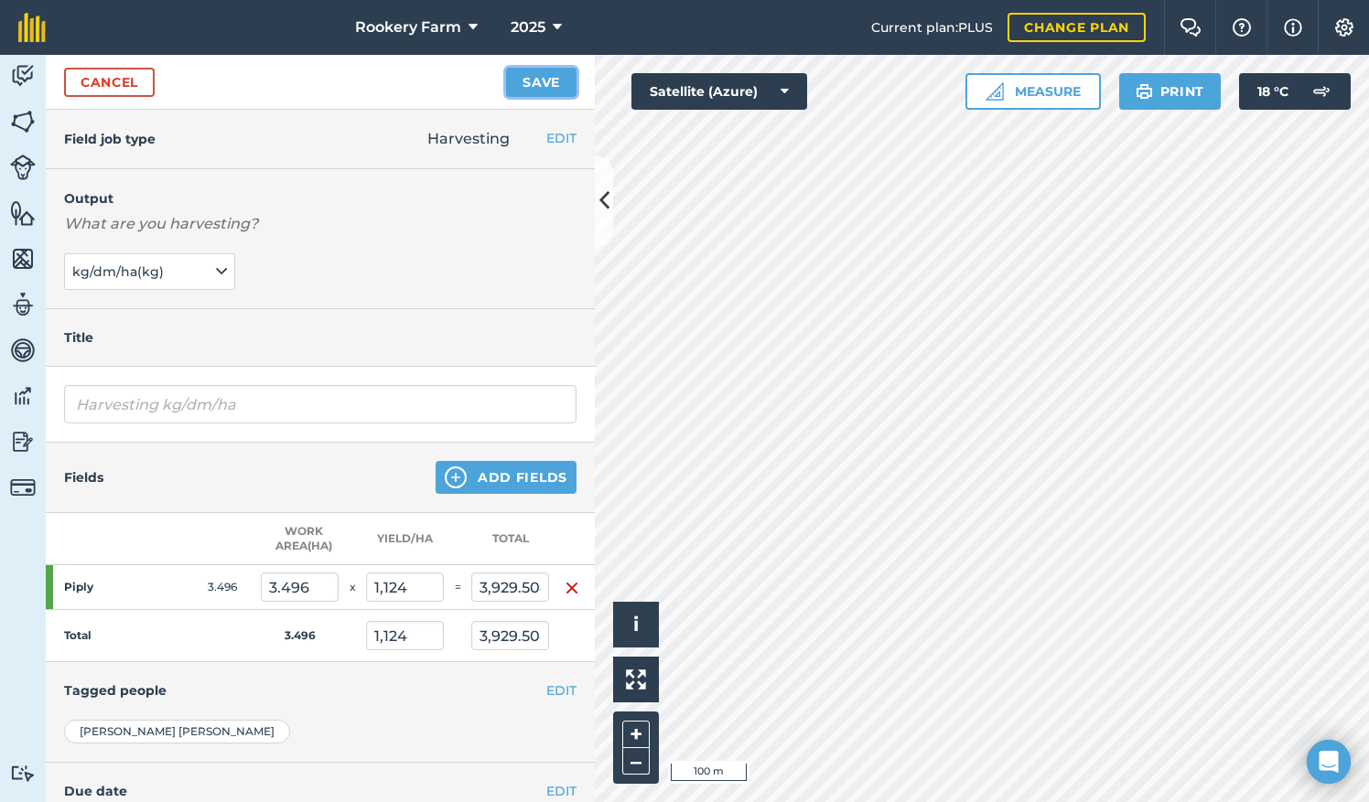
click at [554, 75] on button "Save" at bounding box center [541, 82] width 70 height 29
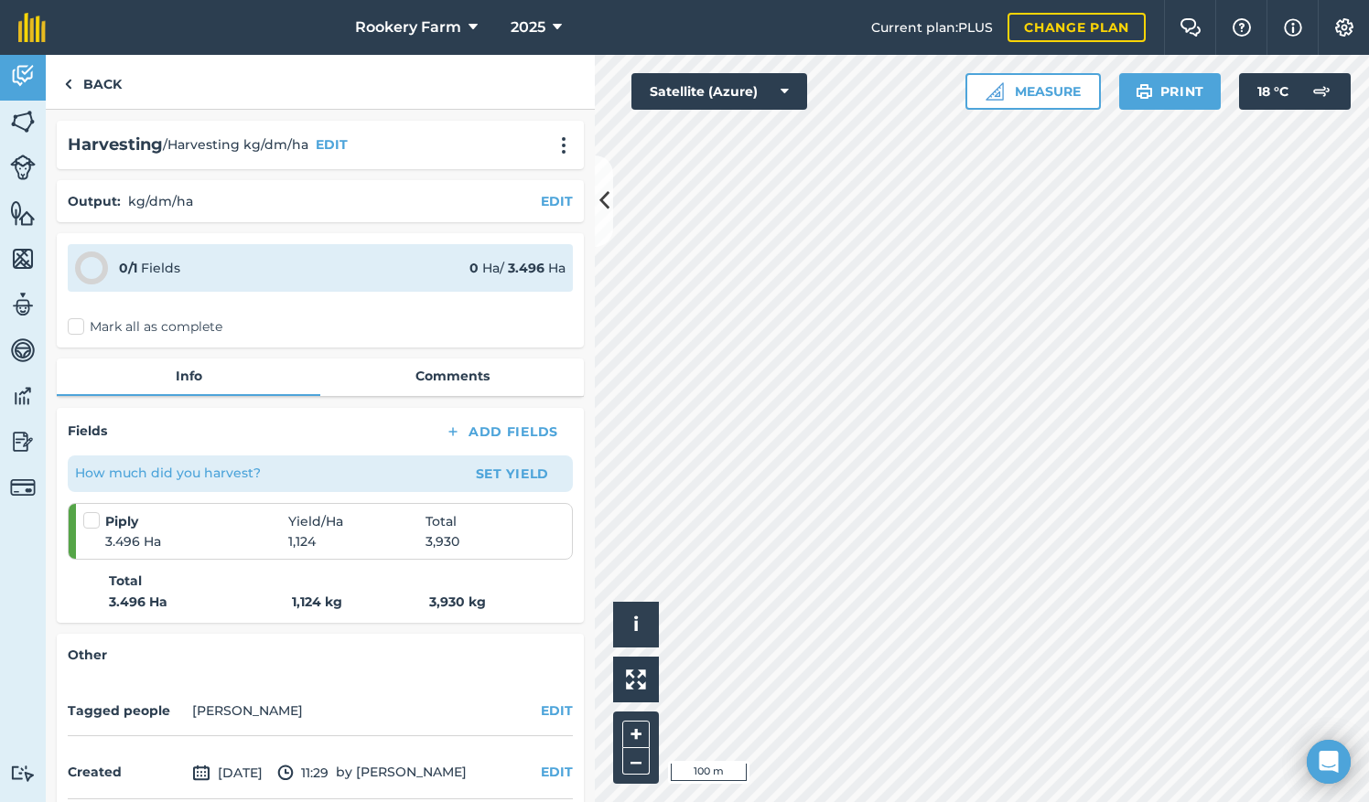
click at [75, 322] on label "Mark all as complete" at bounding box center [145, 326] width 155 height 19
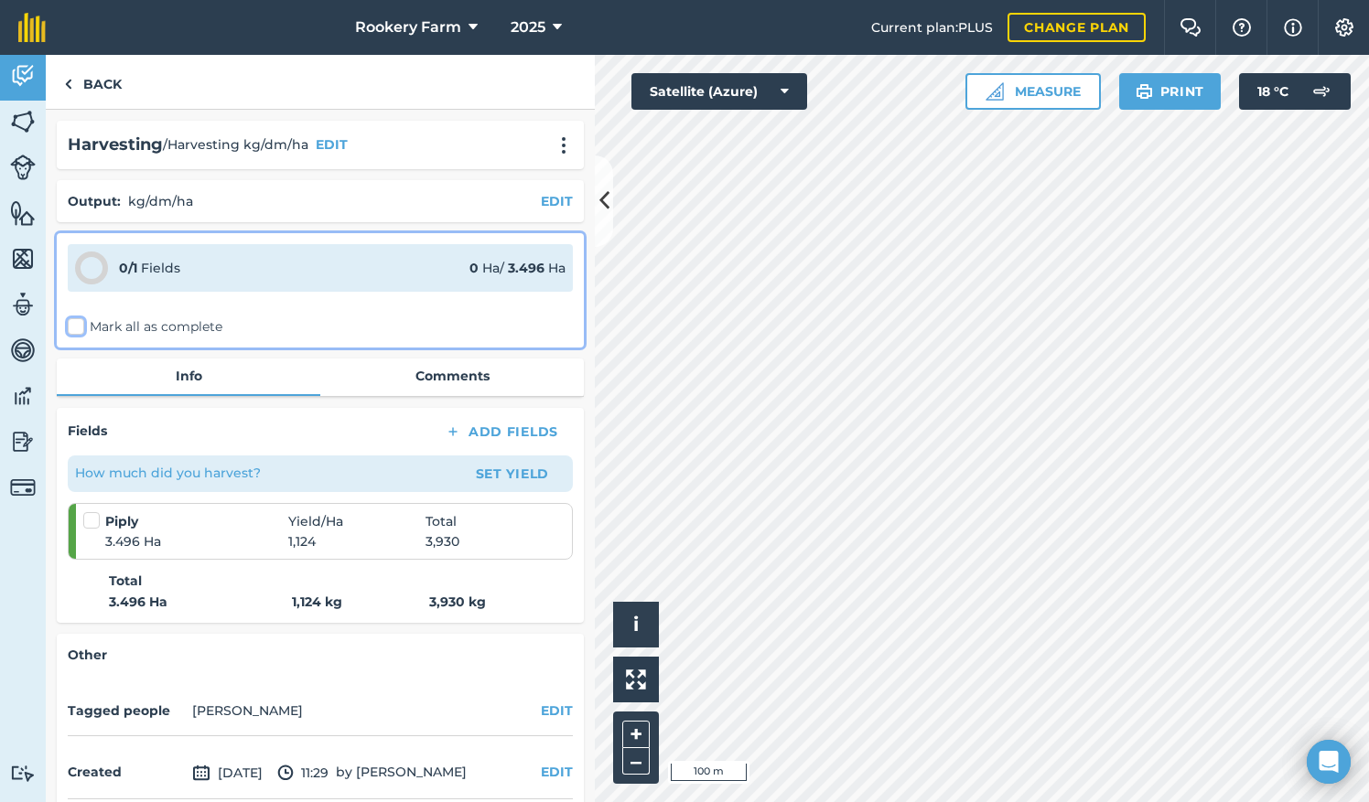
click at [75, 322] on input "Mark all as complete" at bounding box center [74, 323] width 12 height 12
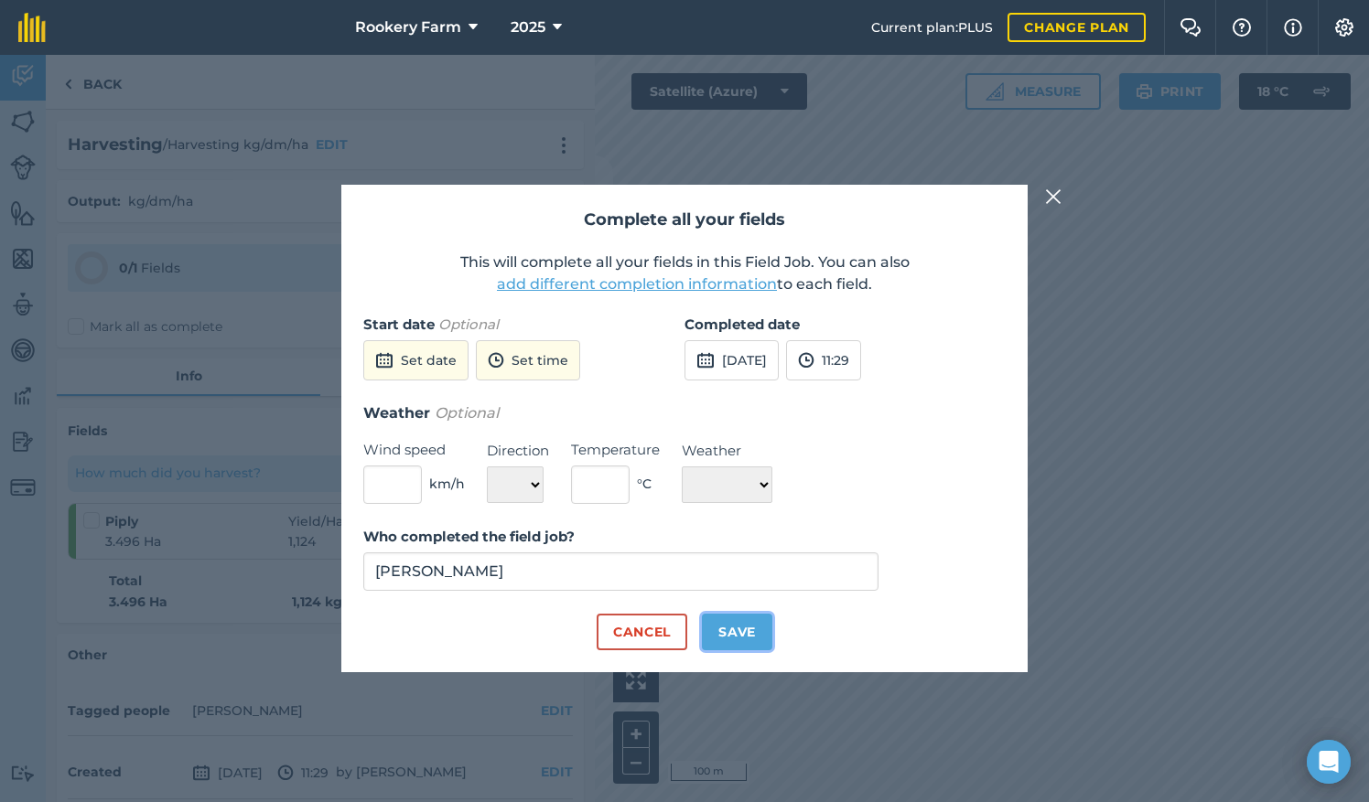
click at [725, 620] on button "Save" at bounding box center [737, 632] width 70 height 37
checkbox input "true"
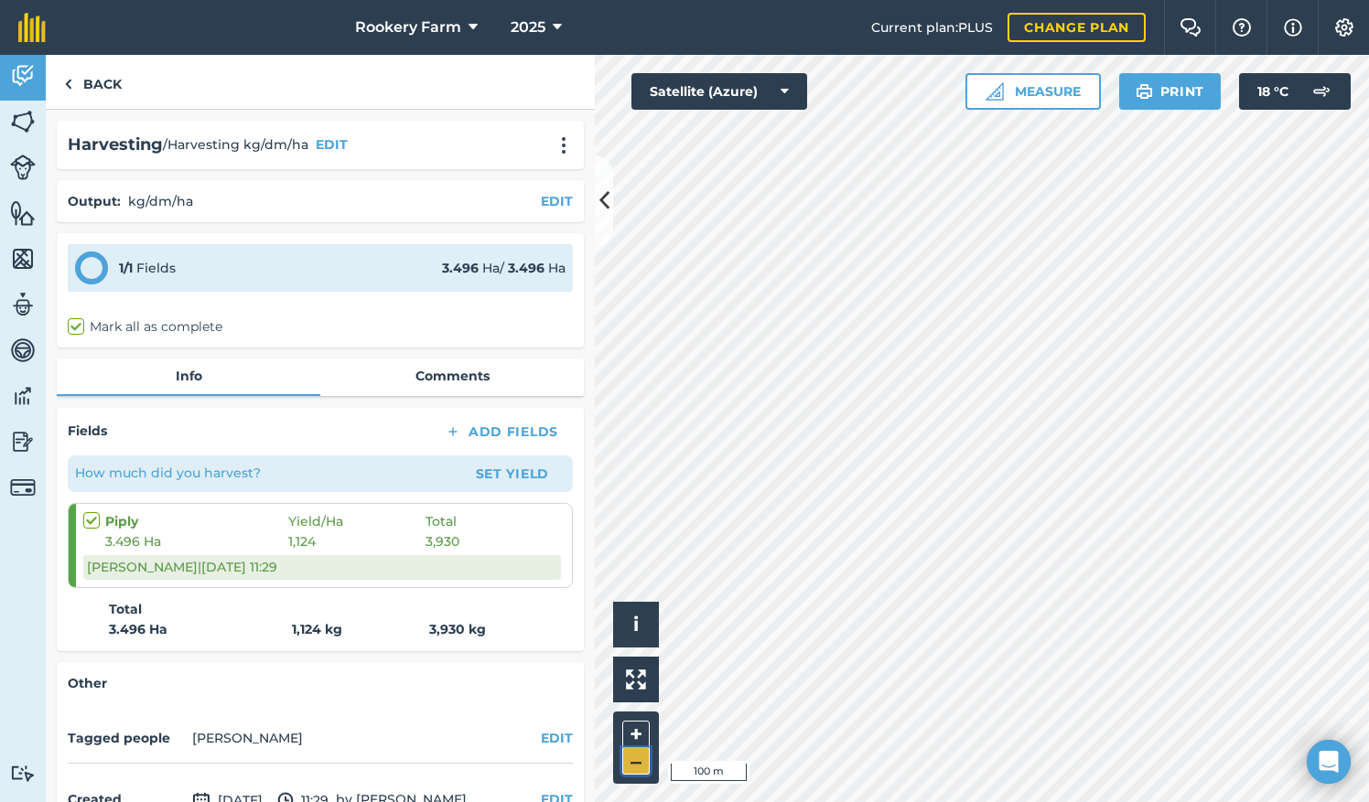
click at [639, 763] on button "–" at bounding box center [635, 761] width 27 height 27
click at [635, 739] on button "+" at bounding box center [635, 734] width 27 height 27
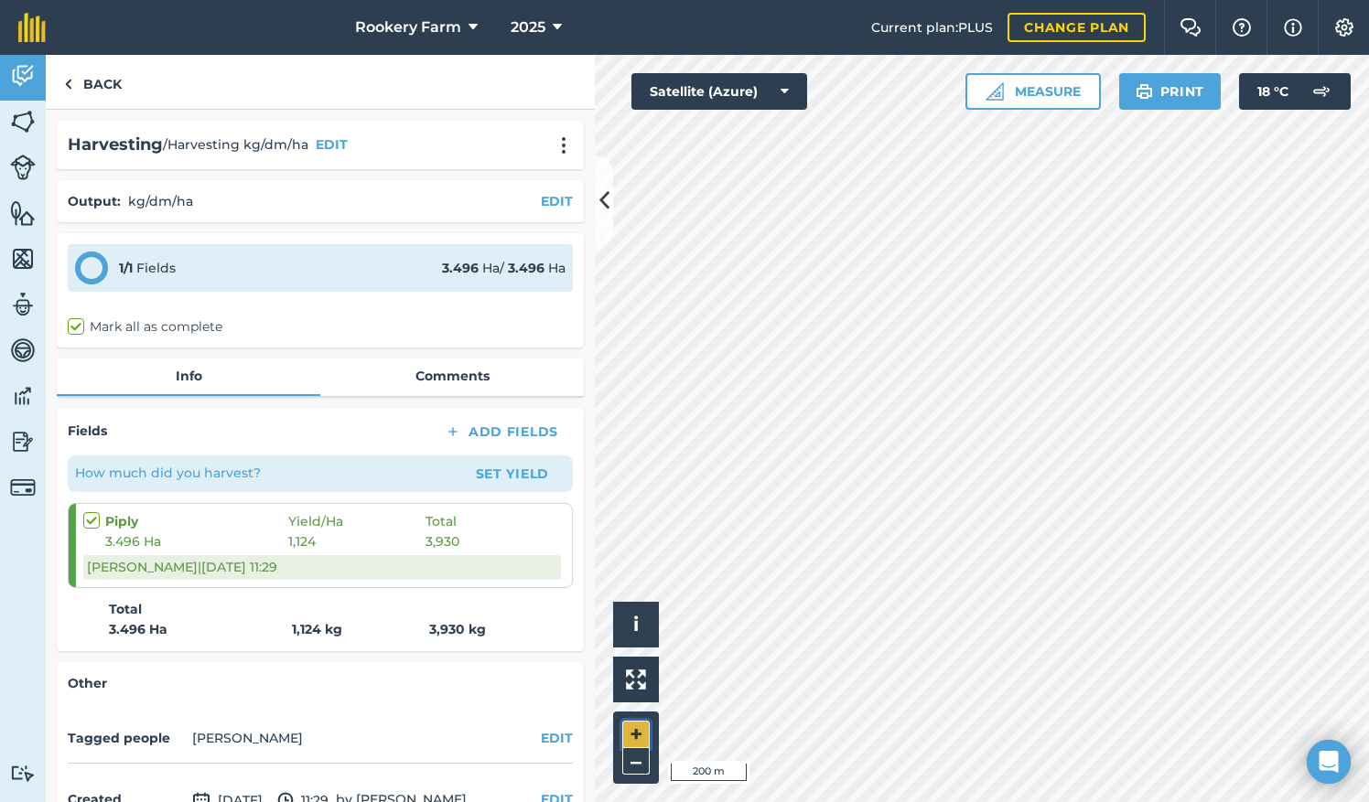
click at [631, 738] on button "+" at bounding box center [635, 734] width 27 height 27
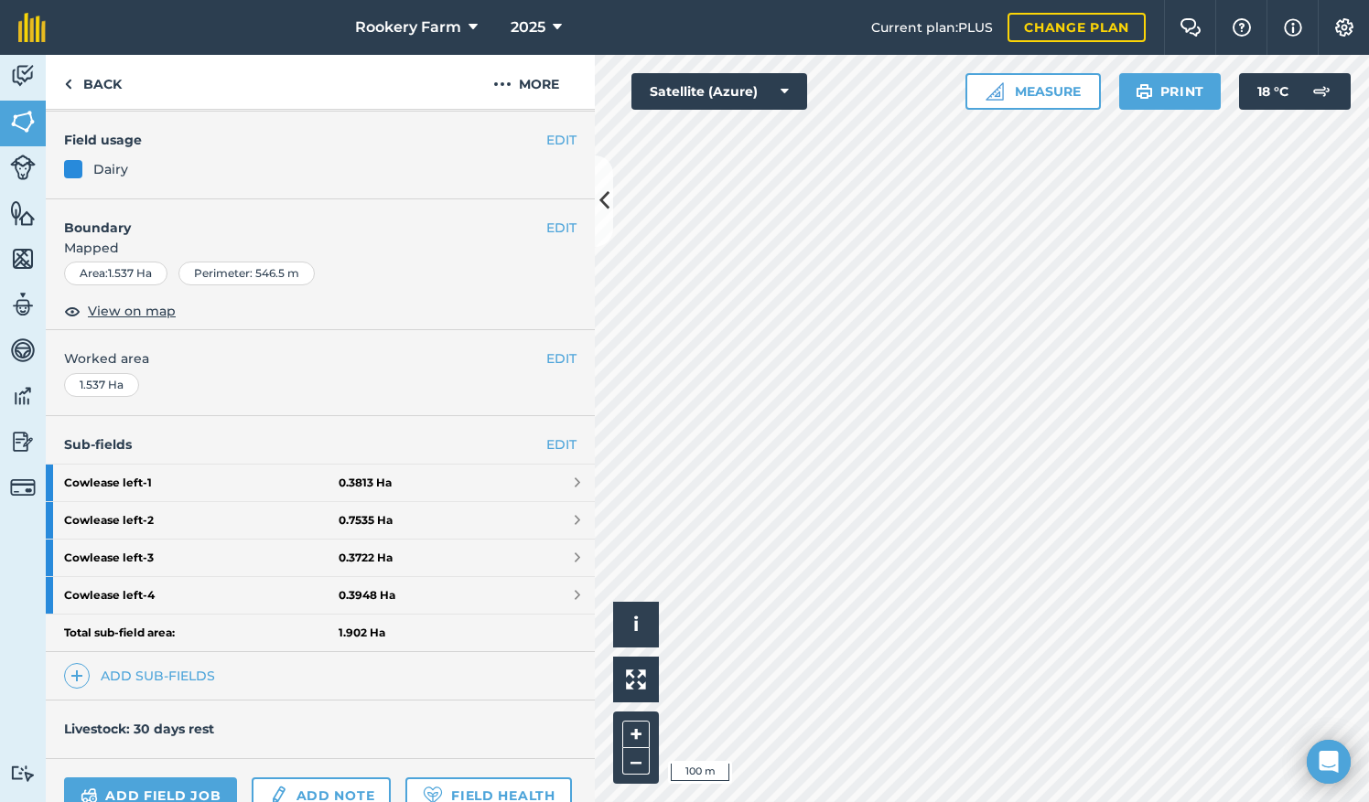
scroll to position [152, 0]
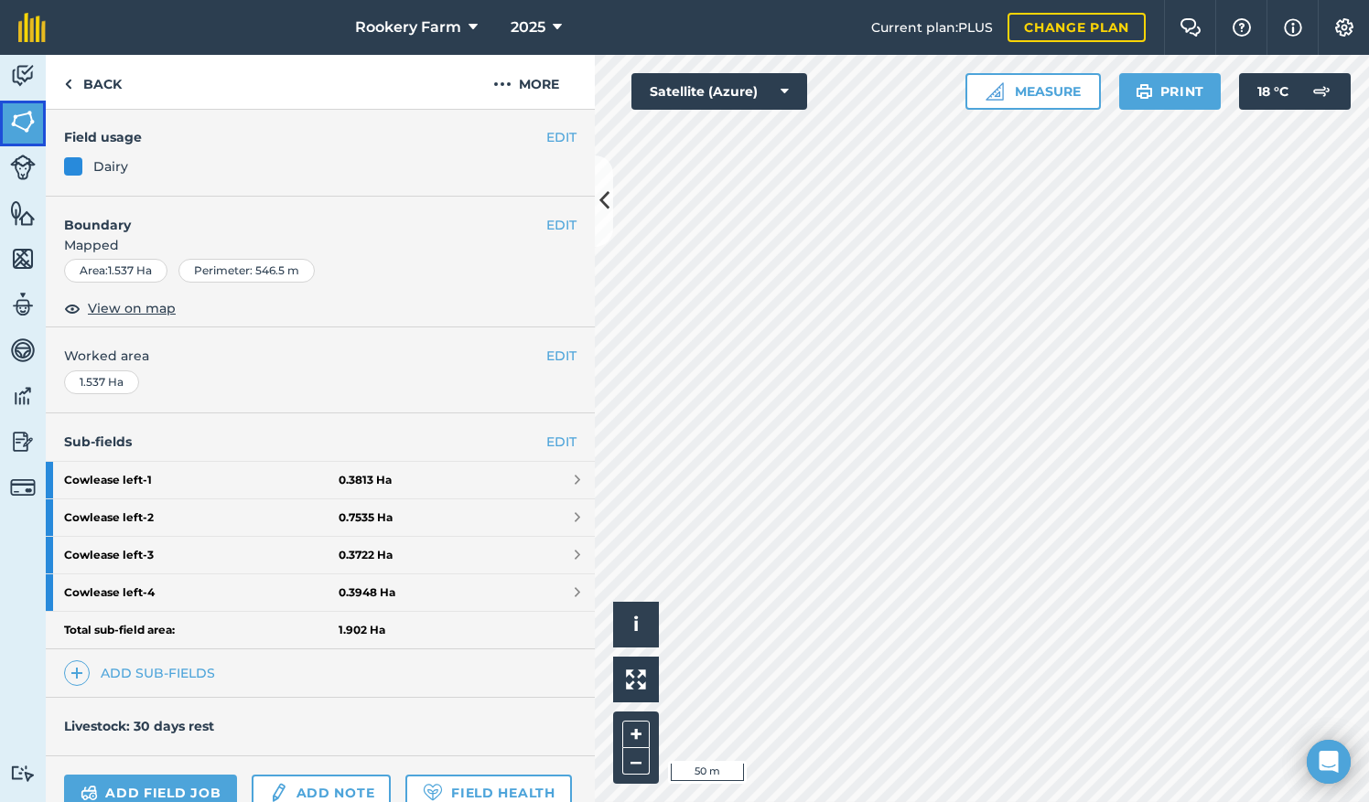
click at [31, 123] on img at bounding box center [23, 121] width 26 height 27
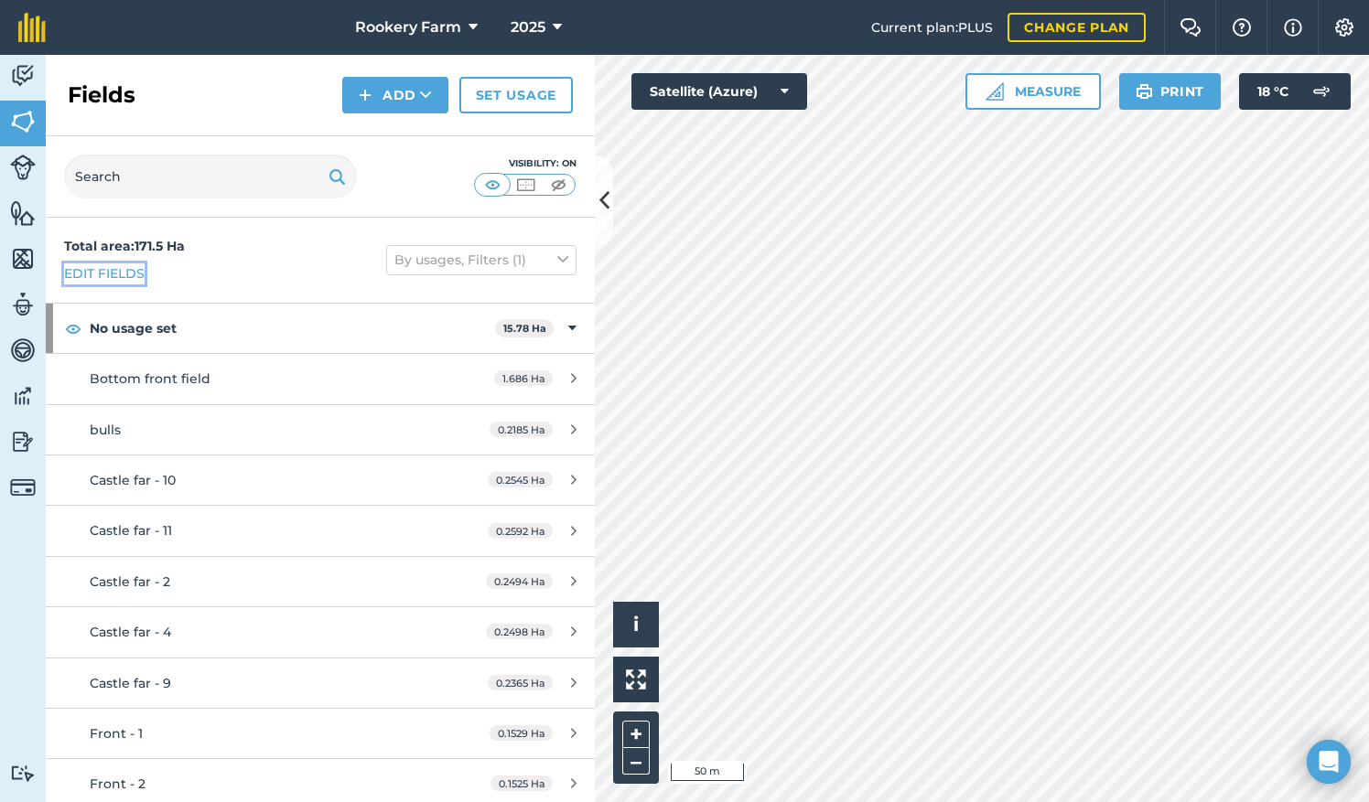
click at [121, 270] on link "Edit fields" at bounding box center [104, 274] width 81 height 20
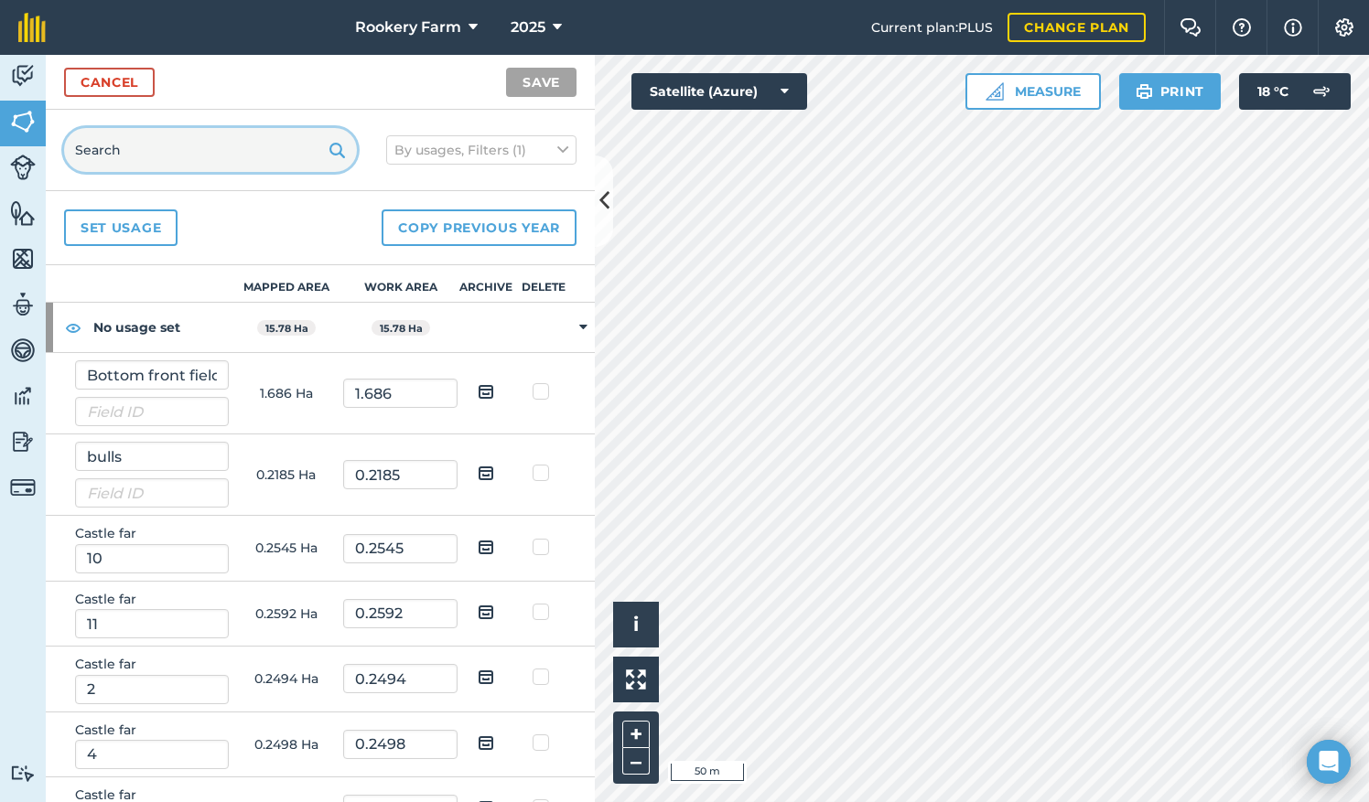
click at [179, 146] on input "text" at bounding box center [210, 150] width 293 height 44
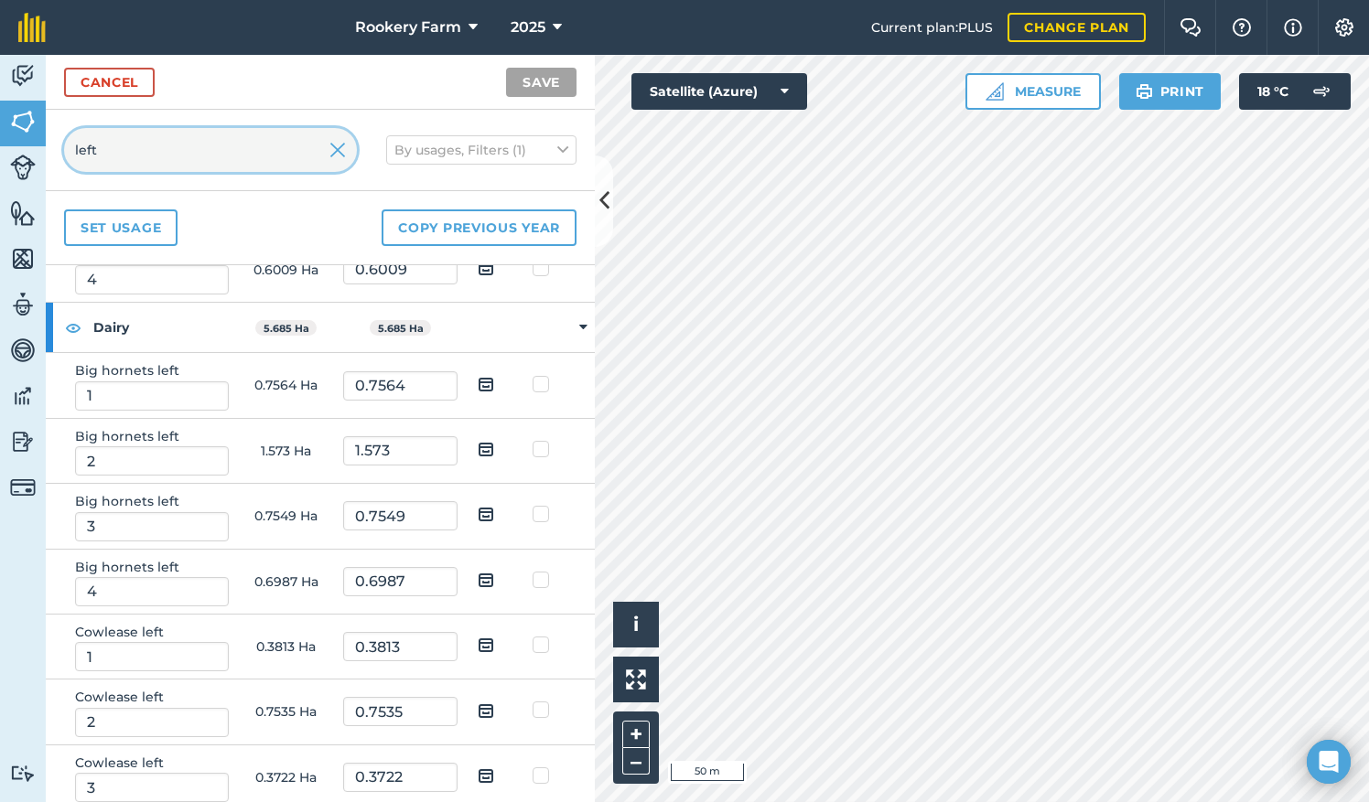
scroll to position [380, 0]
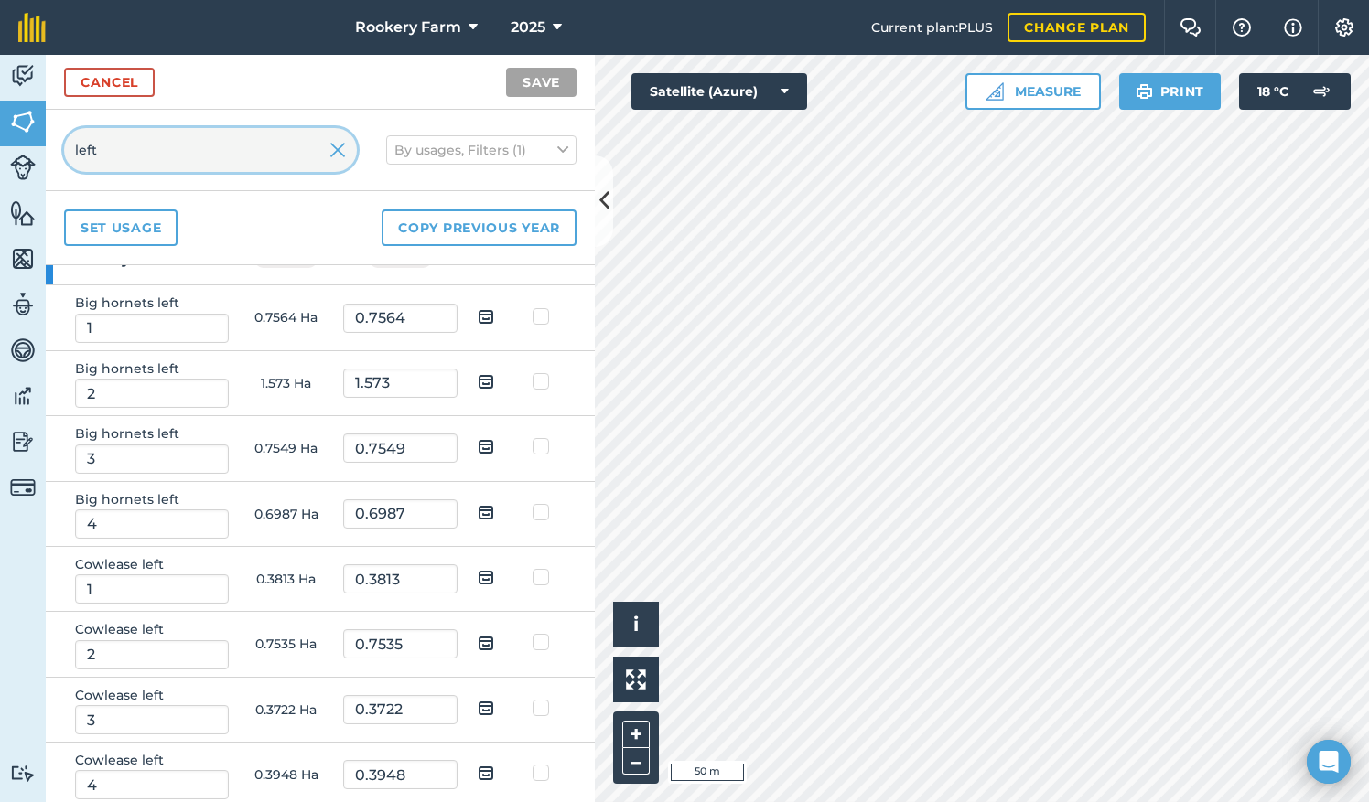
type input "left"
click at [478, 768] on img at bounding box center [486, 773] width 16 height 22
click at [494, 768] on input "checkbox" at bounding box center [500, 767] width 12 height 12
checkbox input "true"
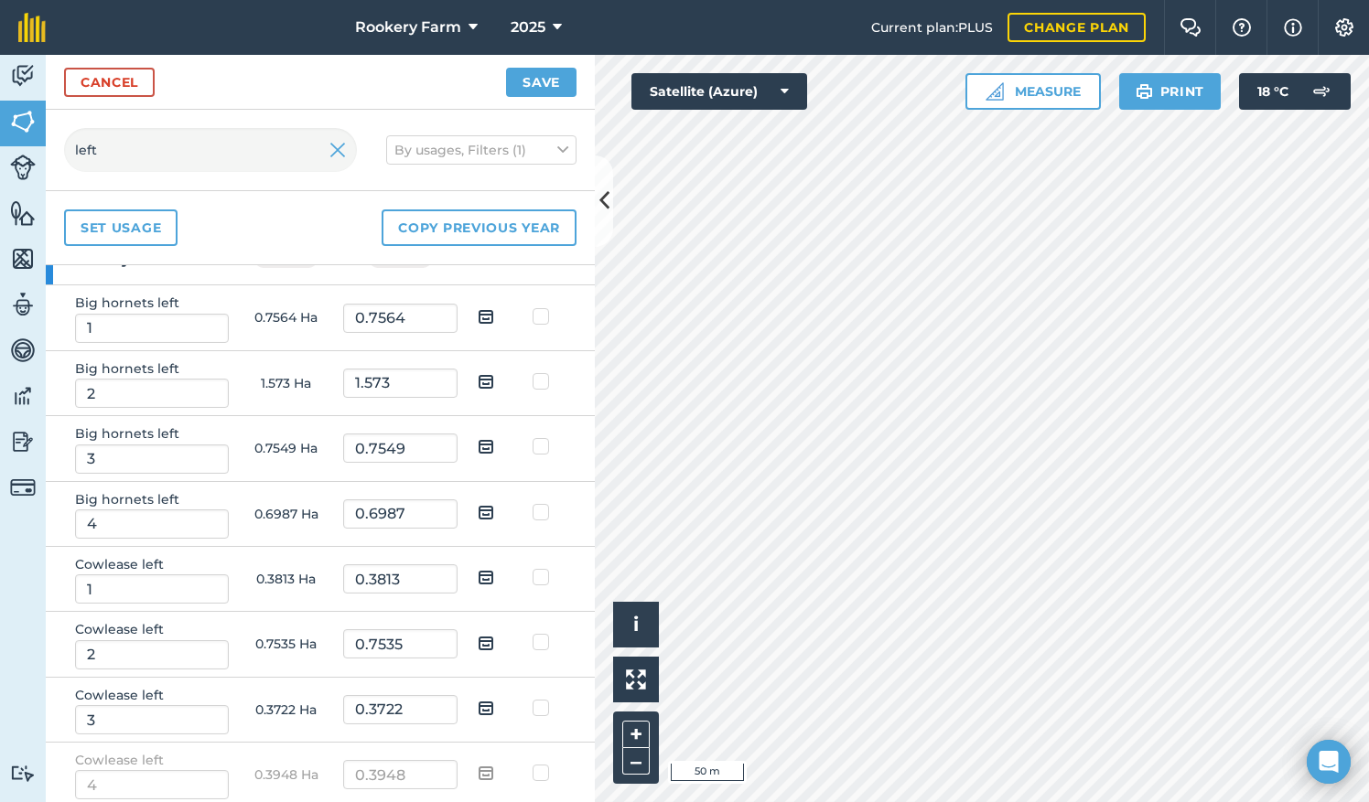
click at [478, 705] on img at bounding box center [486, 708] width 16 height 22
click at [494, 705] on input "checkbox" at bounding box center [500, 702] width 12 height 12
checkbox input "true"
click at [478, 644] on img at bounding box center [486, 643] width 16 height 22
click at [494, 642] on input "checkbox" at bounding box center [500, 636] width 12 height 12
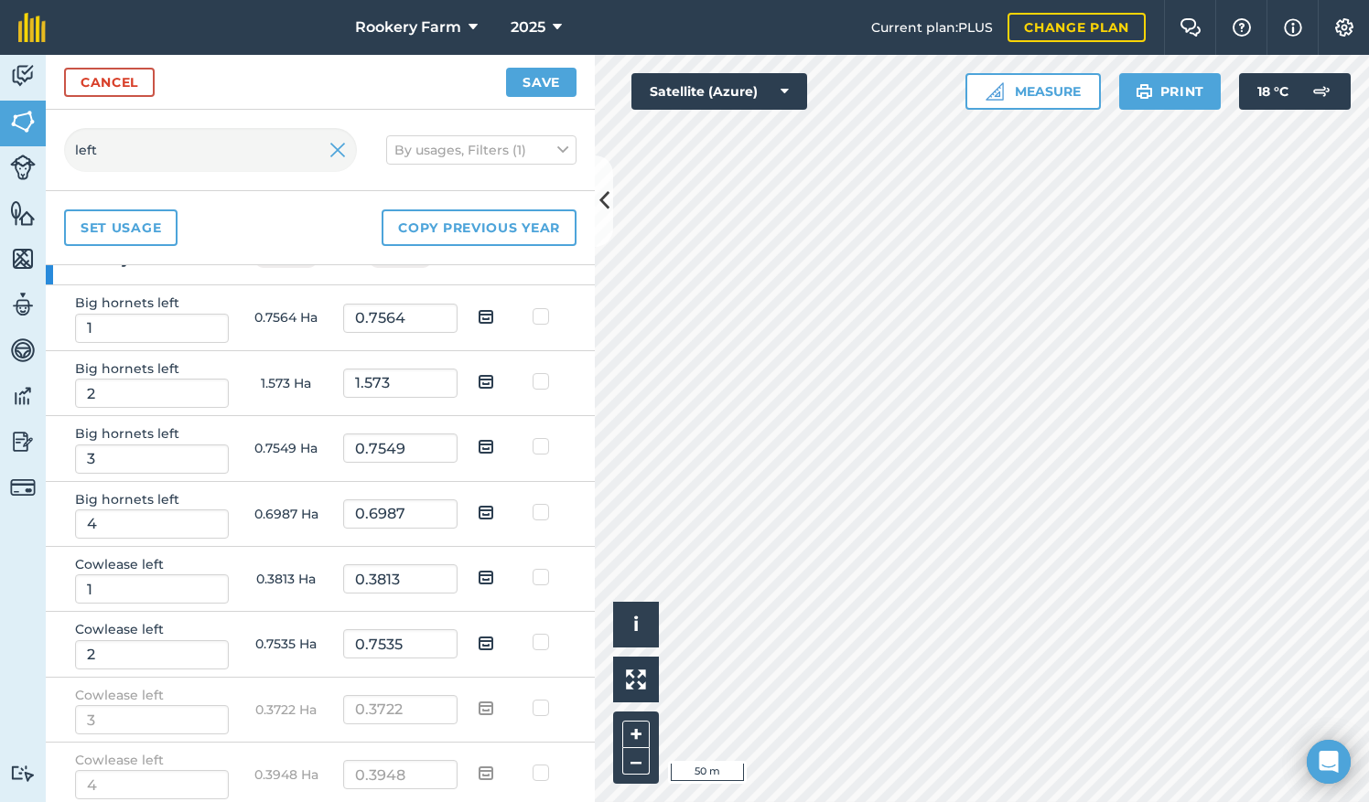
checkbox input "true"
click at [479, 566] on img at bounding box center [486, 577] width 16 height 22
click at [494, 566] on input "checkbox" at bounding box center [500, 571] width 12 height 12
checkbox input "true"
click at [555, 82] on button "Save" at bounding box center [541, 82] width 70 height 29
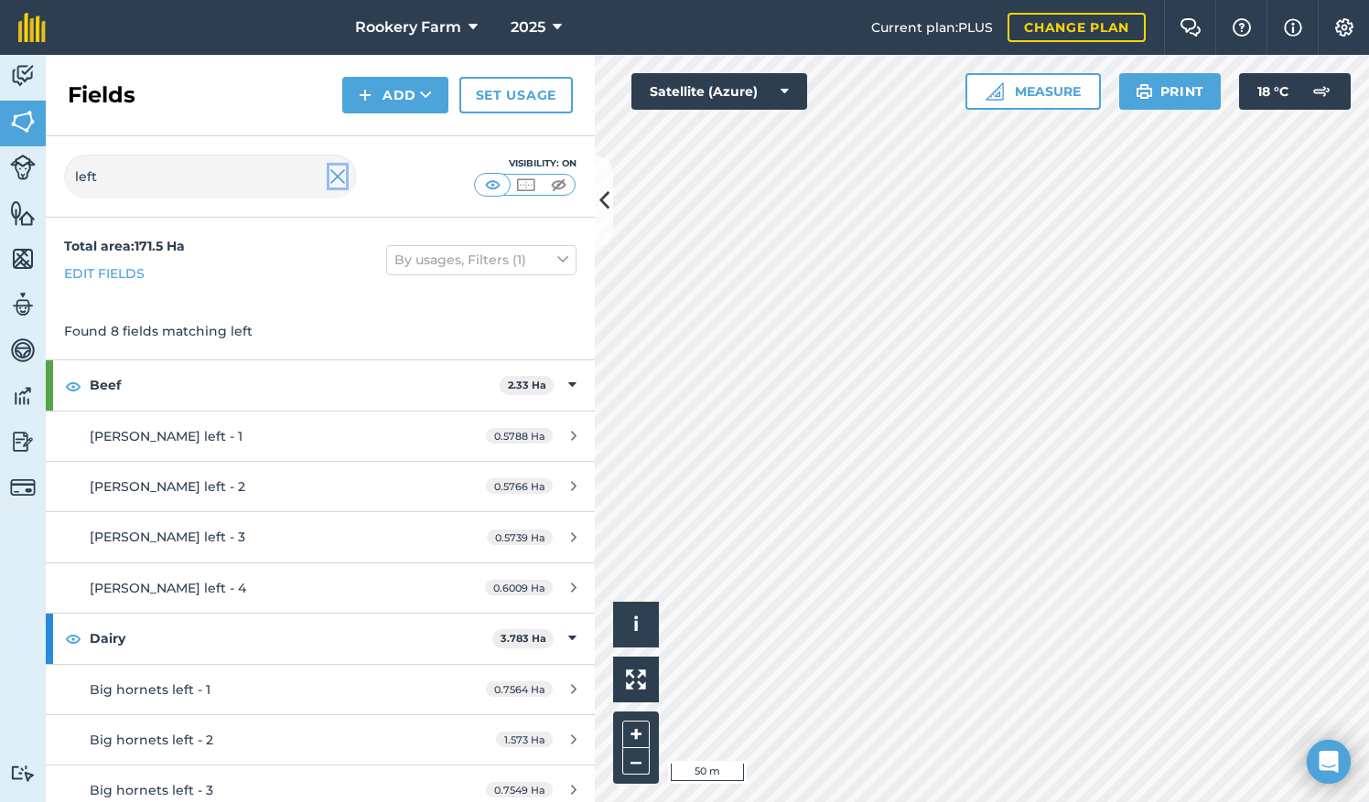
click at [339, 171] on img at bounding box center [337, 177] width 16 height 22
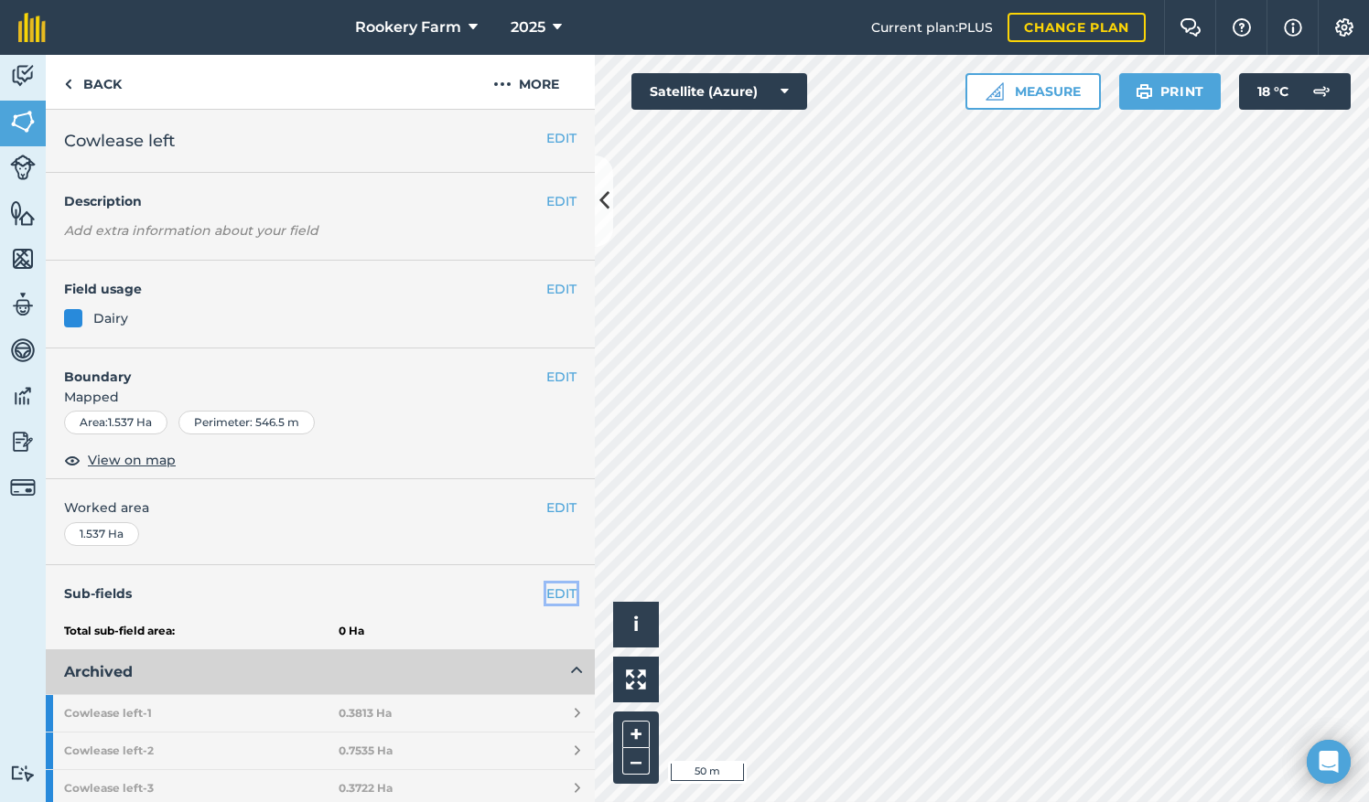
click at [546, 589] on link "EDIT" at bounding box center [561, 594] width 30 height 20
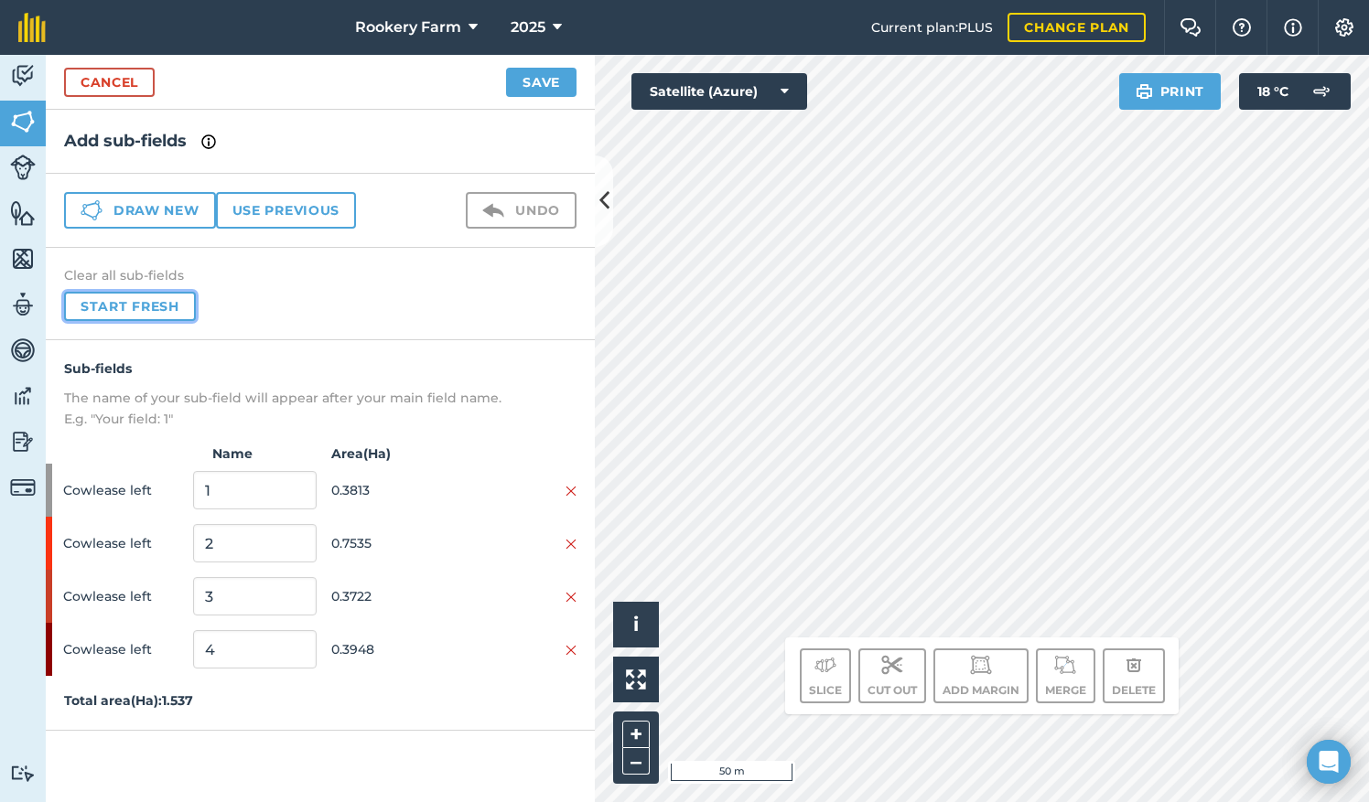
click at [175, 304] on button "Start fresh" at bounding box center [130, 306] width 132 height 29
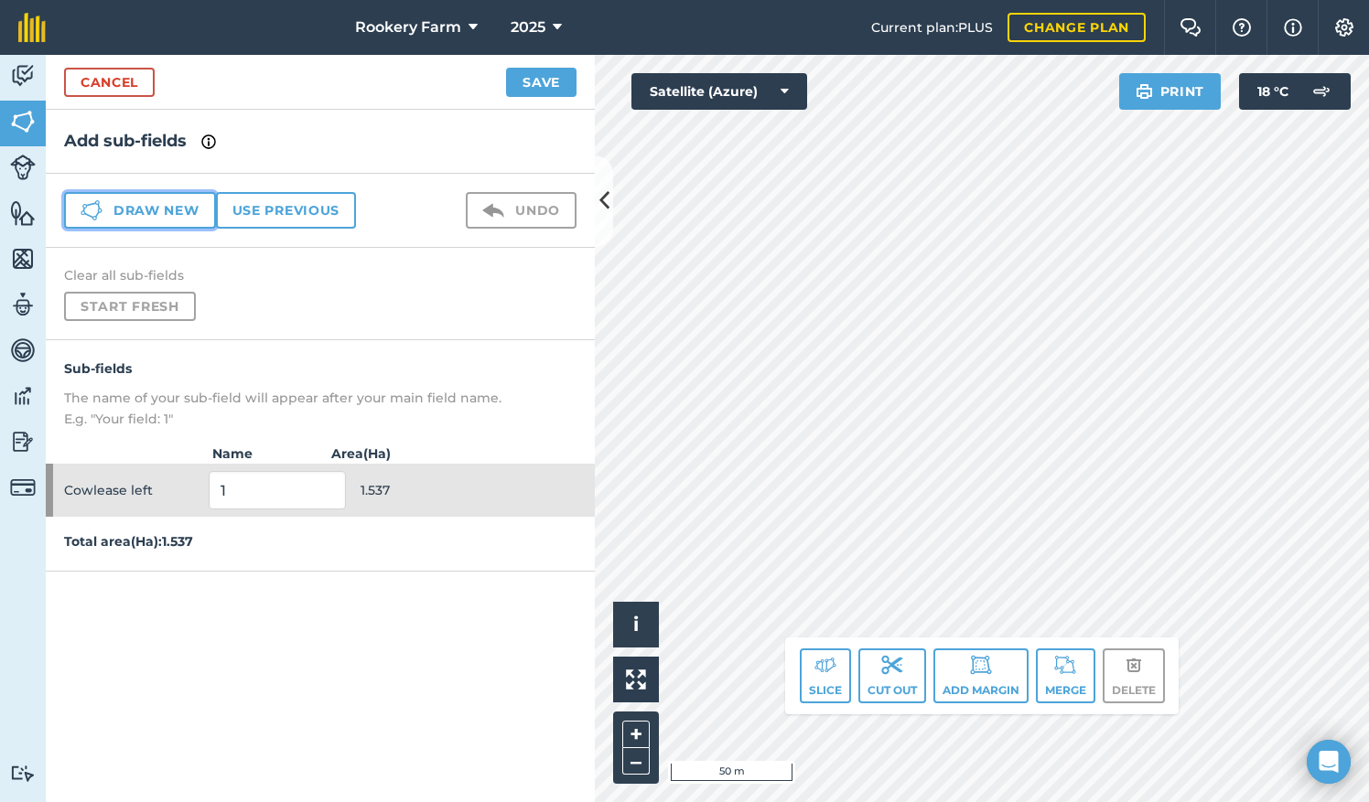
click at [189, 202] on button "Draw new" at bounding box center [140, 210] width 152 height 37
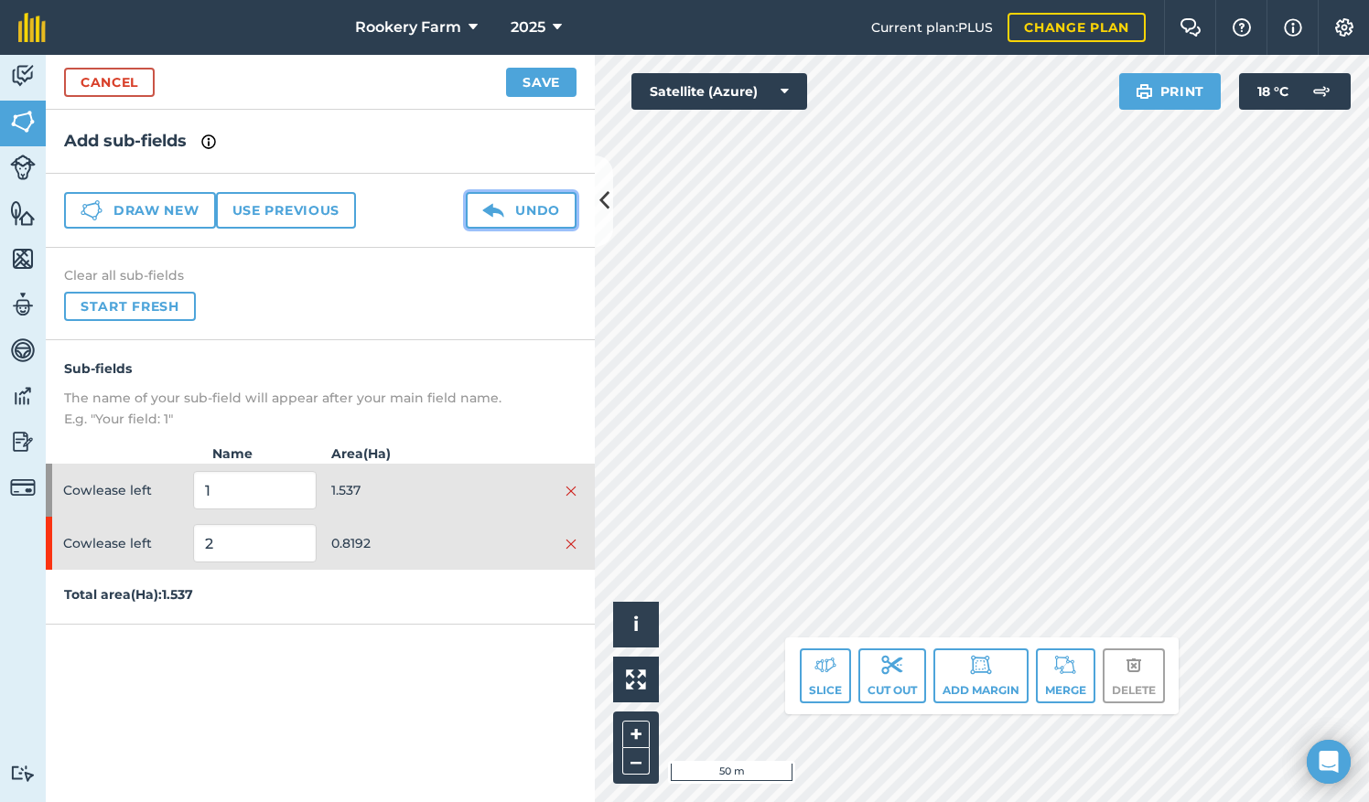
click at [551, 214] on button "Undo" at bounding box center [521, 210] width 111 height 37
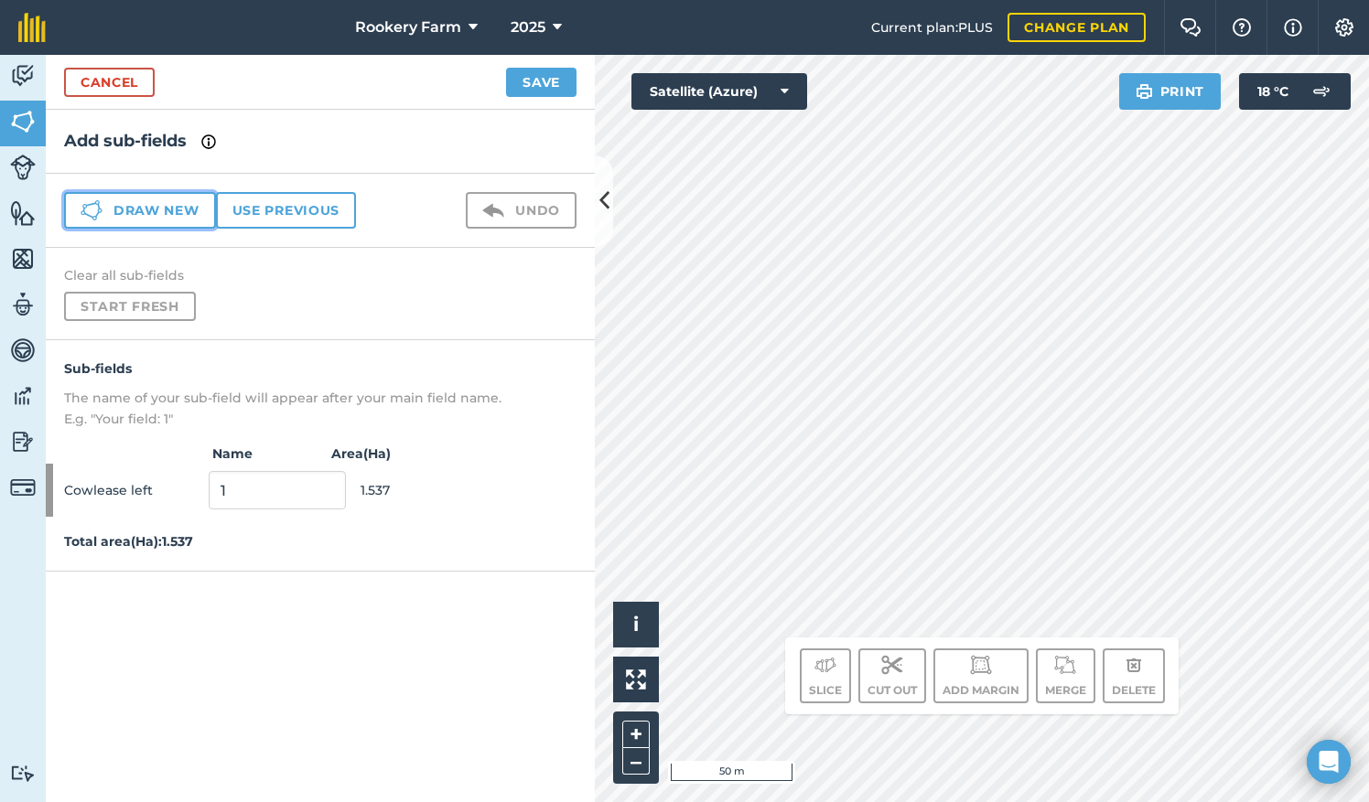
click at [157, 205] on button "Draw new" at bounding box center [140, 210] width 152 height 37
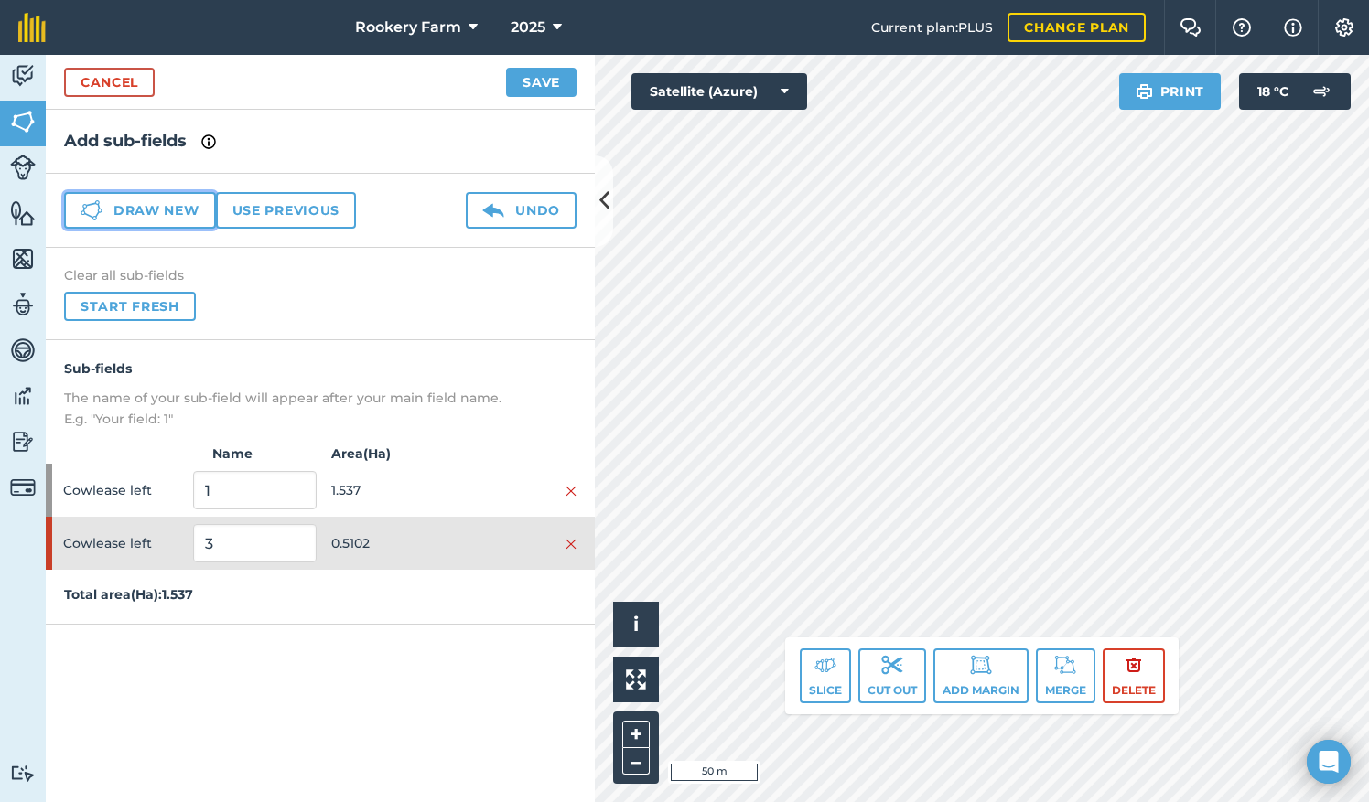
click at [199, 203] on button "Draw new" at bounding box center [140, 210] width 152 height 37
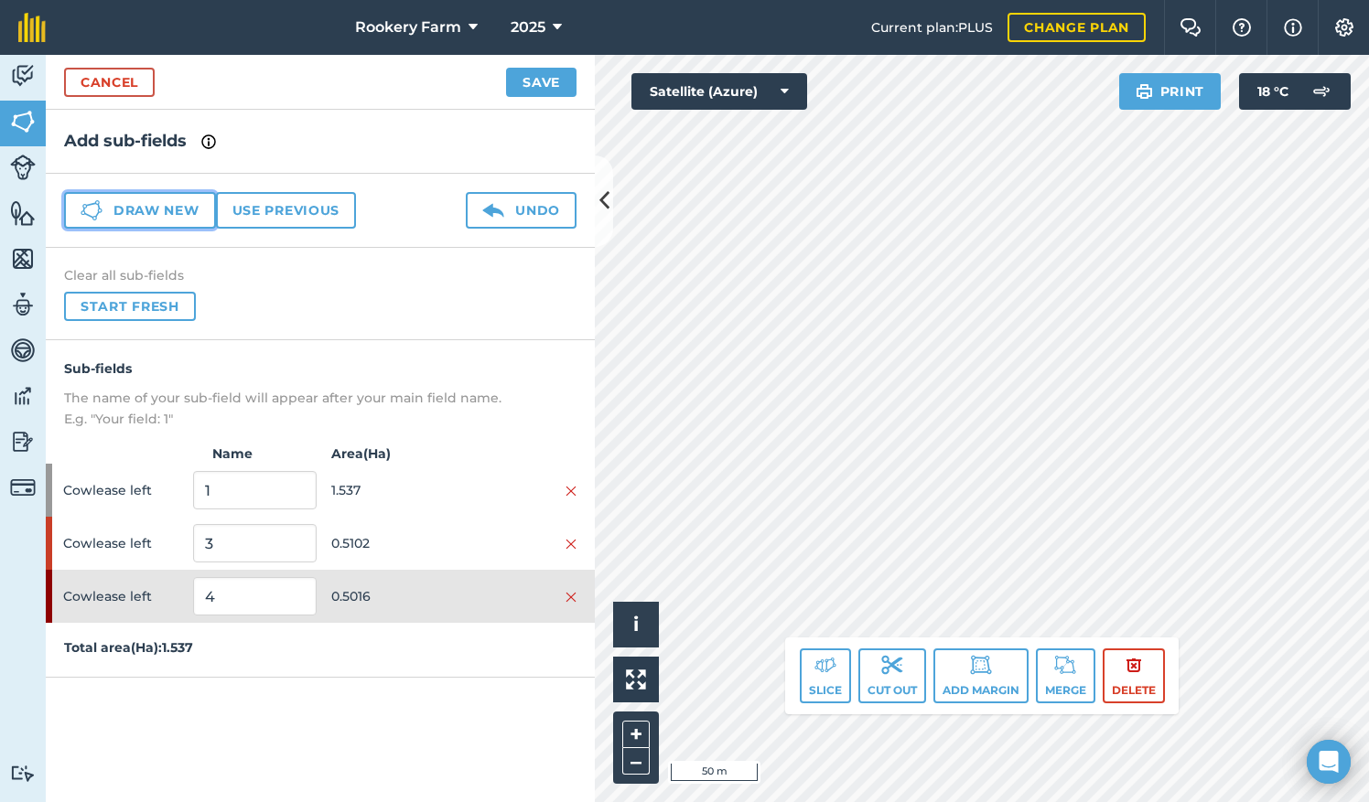
click at [201, 210] on button "Draw new" at bounding box center [140, 210] width 152 height 37
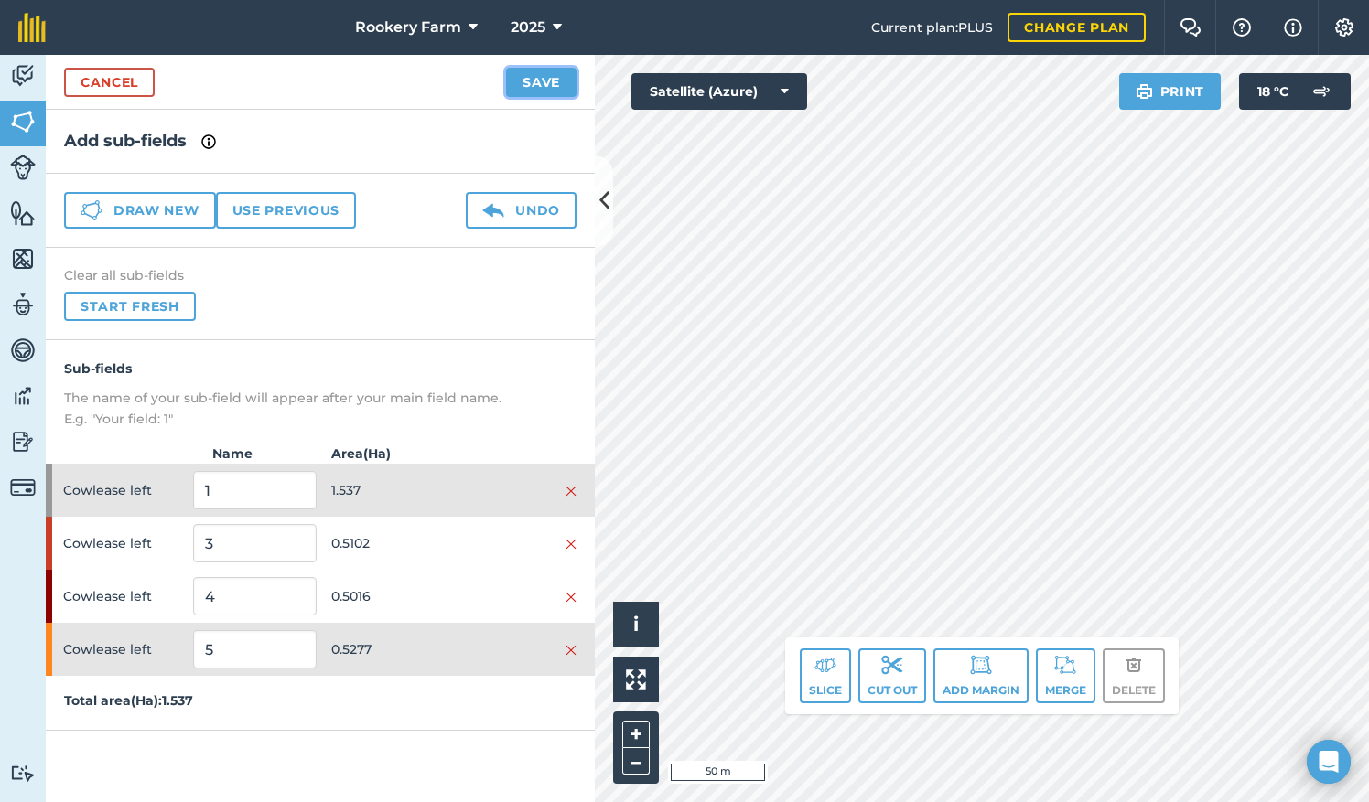
click at [545, 84] on button "Save" at bounding box center [541, 82] width 70 height 29
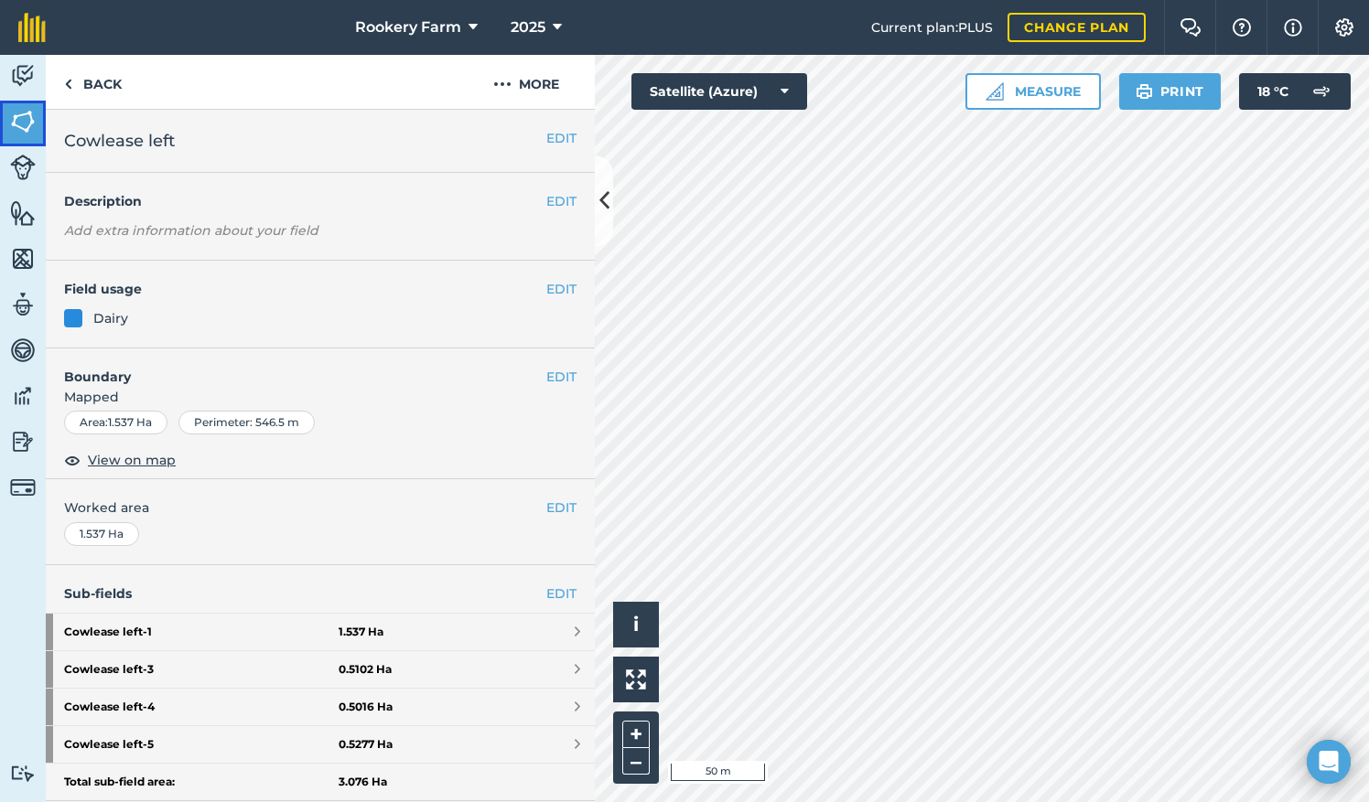
click at [18, 117] on img at bounding box center [23, 121] width 26 height 27
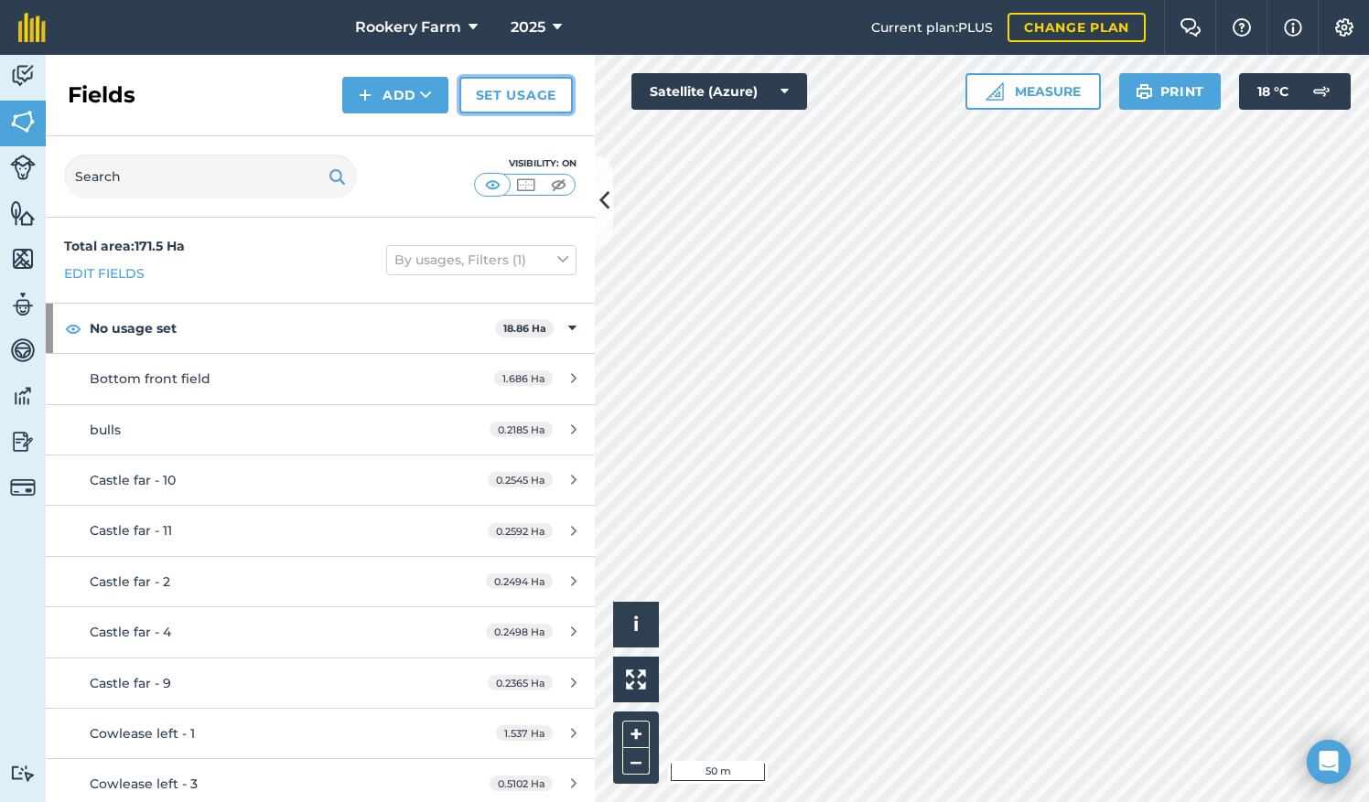
click at [500, 86] on link "Set usage" at bounding box center [515, 95] width 113 height 37
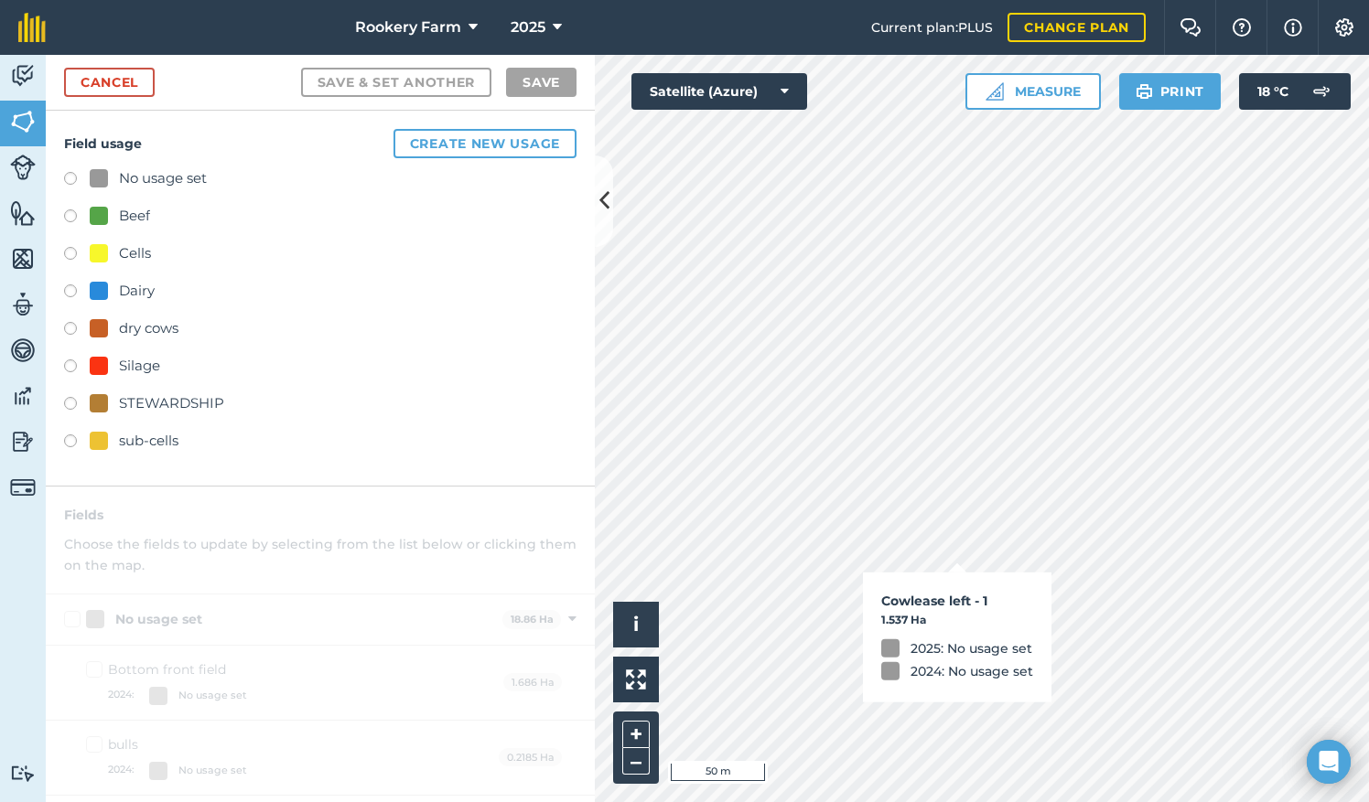
checkbox input "true"
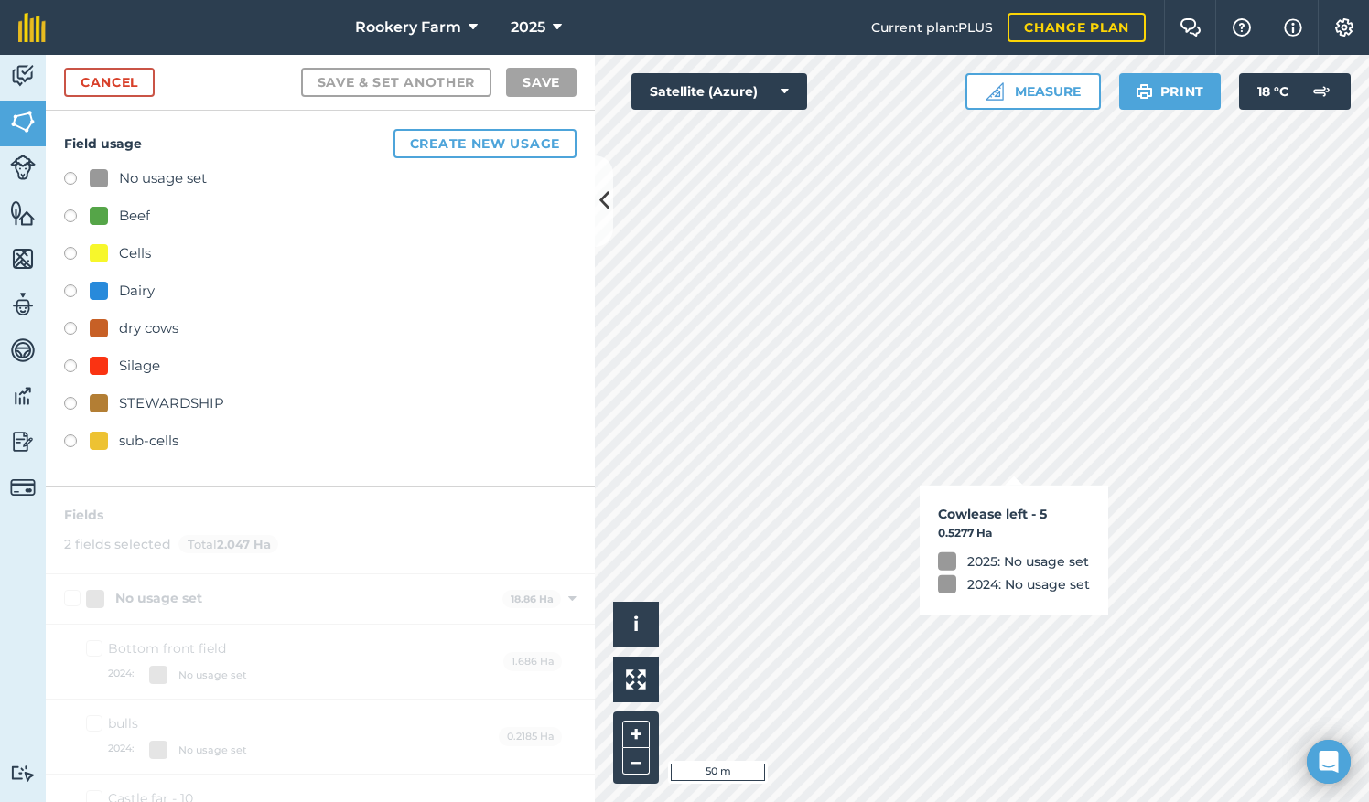
checkbox input "true"
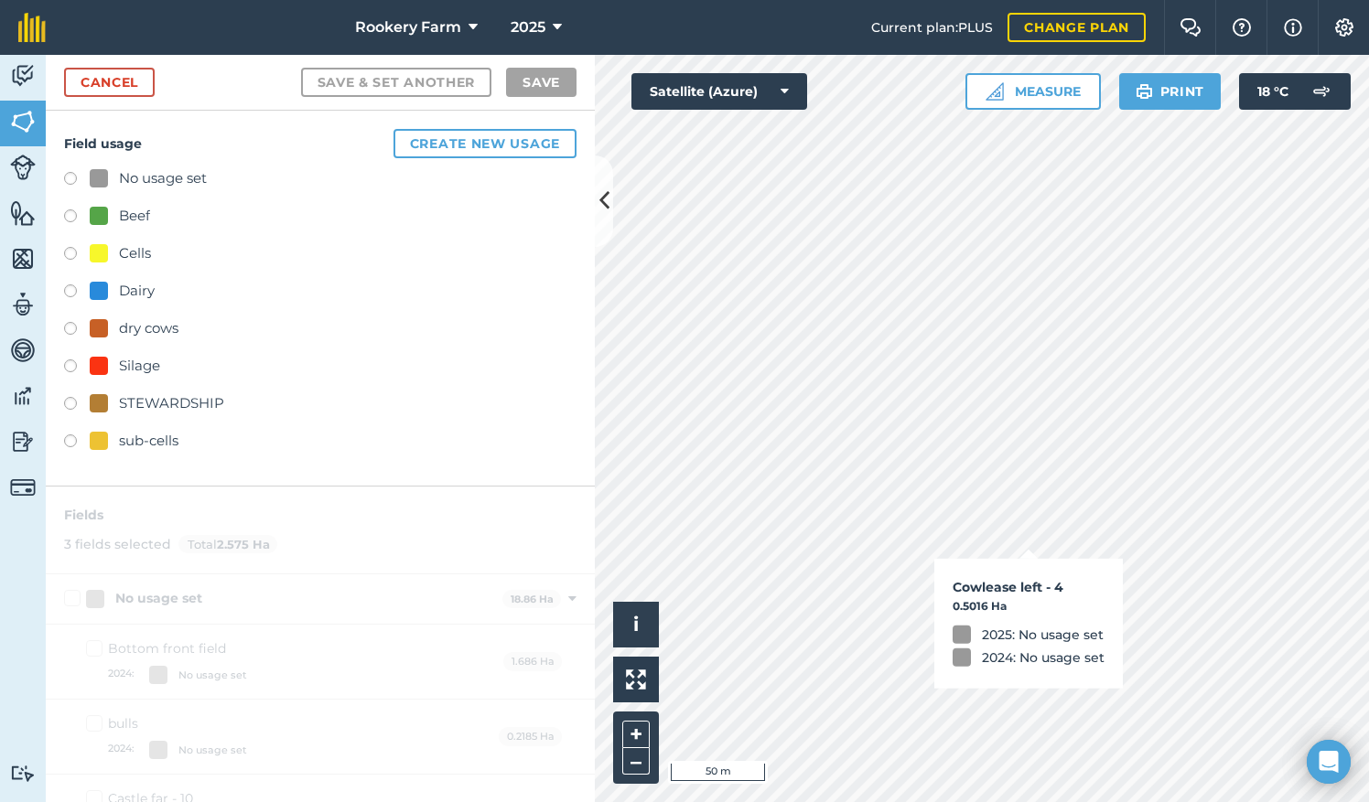
checkbox input "true"
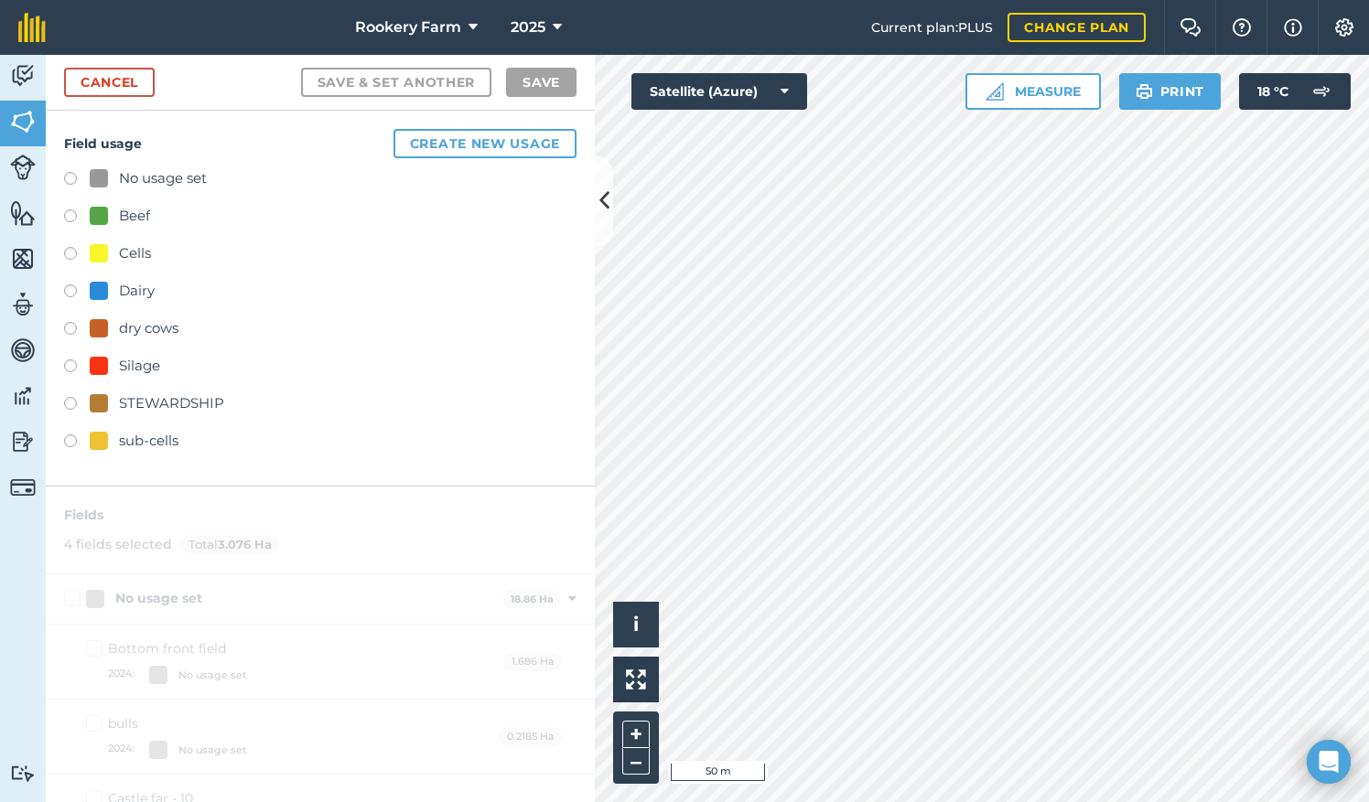
click at [68, 289] on label at bounding box center [77, 294] width 26 height 18
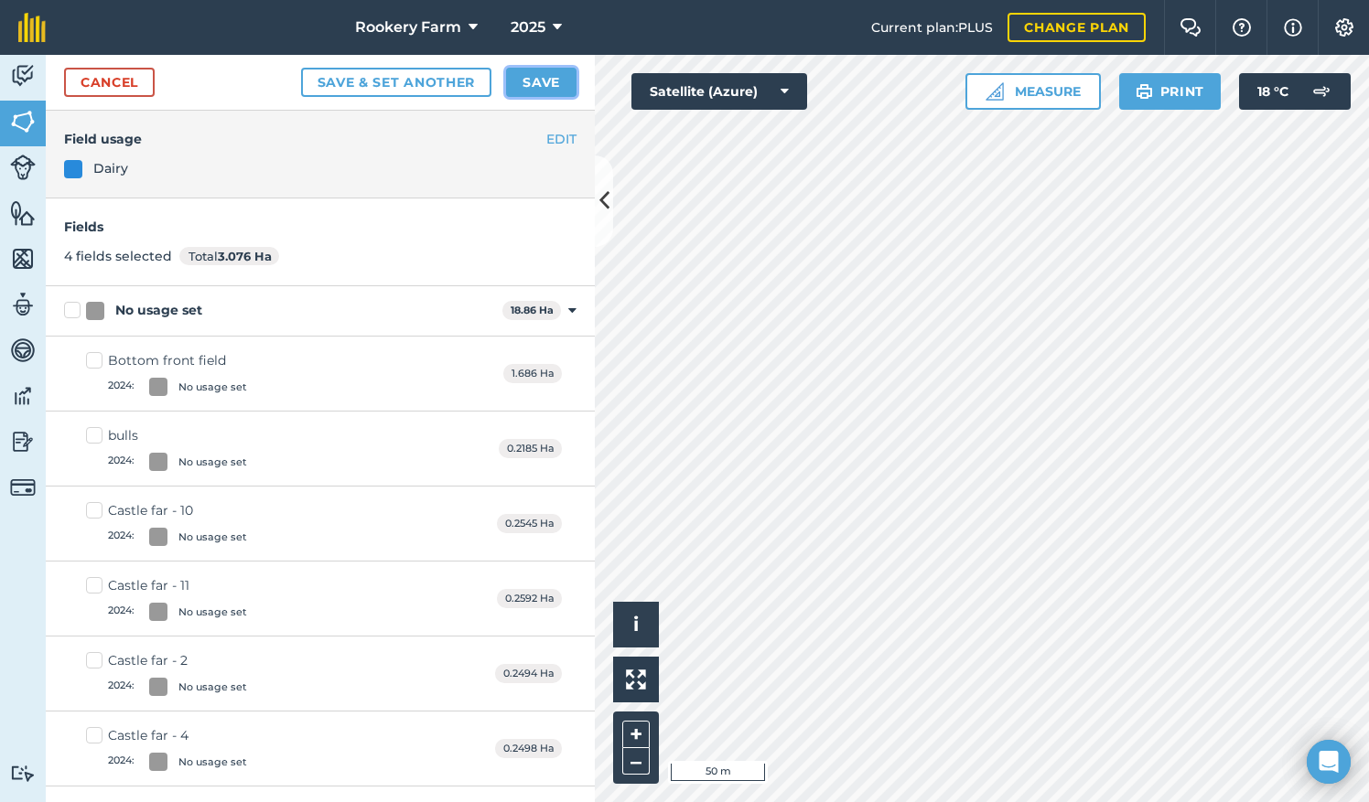
click at [567, 82] on button "Save" at bounding box center [541, 82] width 70 height 29
